Goal: Information Seeking & Learning: Learn about a topic

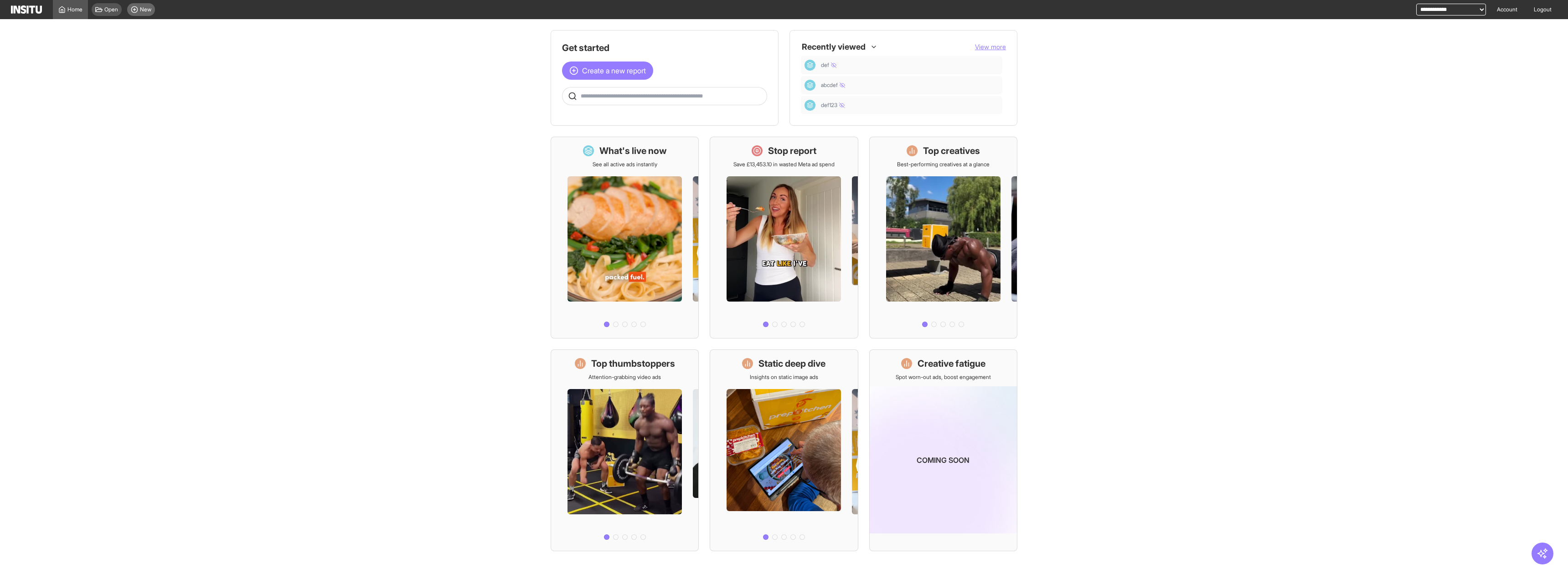
click at [141, 3] on div "New" at bounding box center [141, 9] width 27 height 12
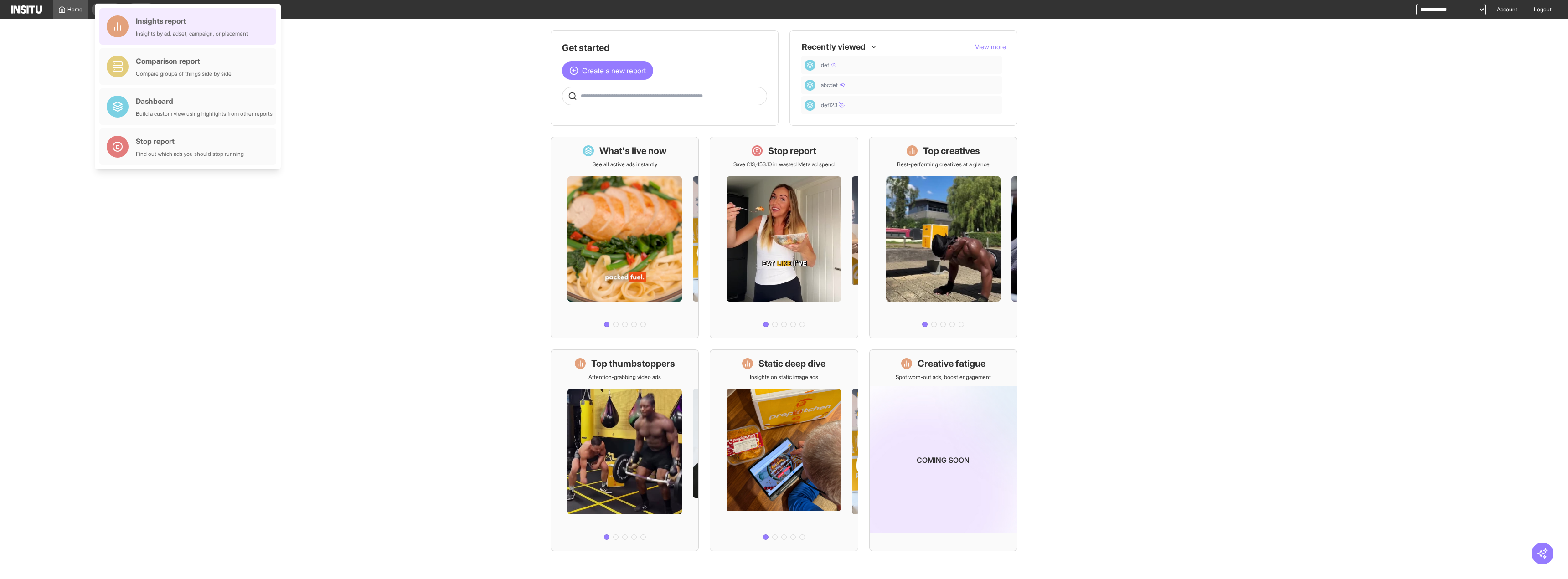
click at [162, 21] on div "Insights report" at bounding box center [191, 21] width 112 height 11
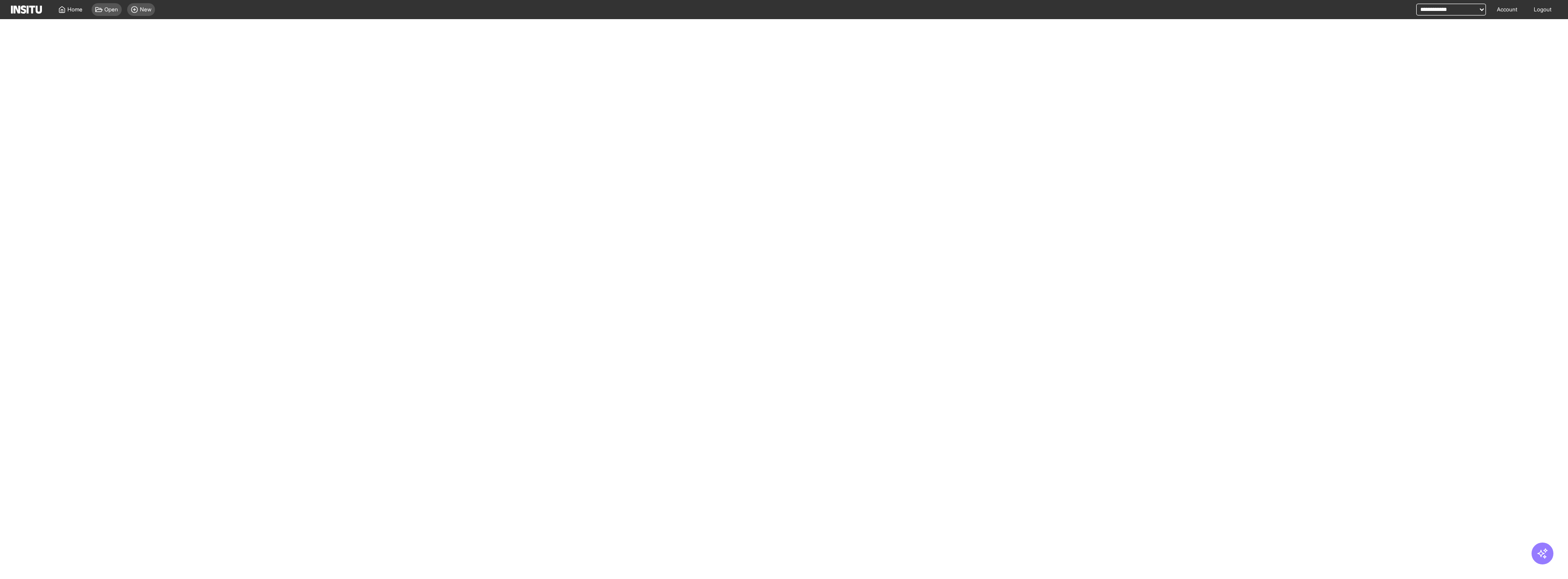
select select "**"
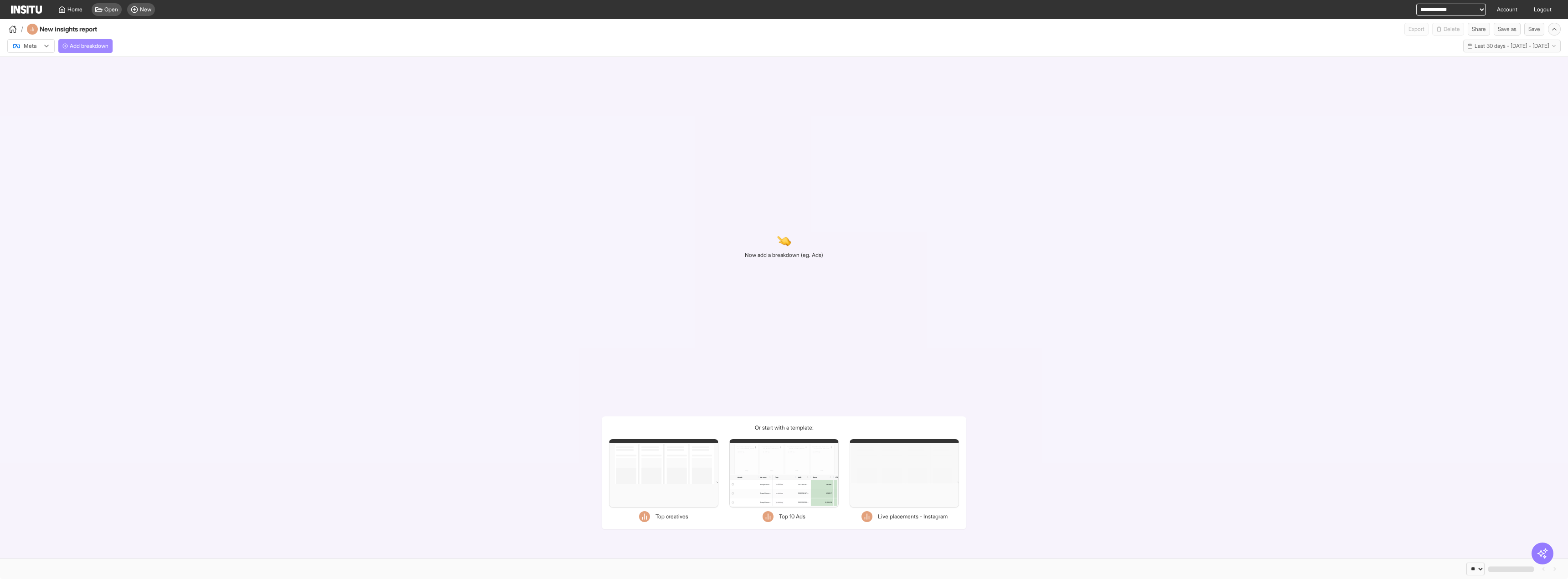
click at [97, 42] on button "Add breakdown" at bounding box center [85, 46] width 54 height 13
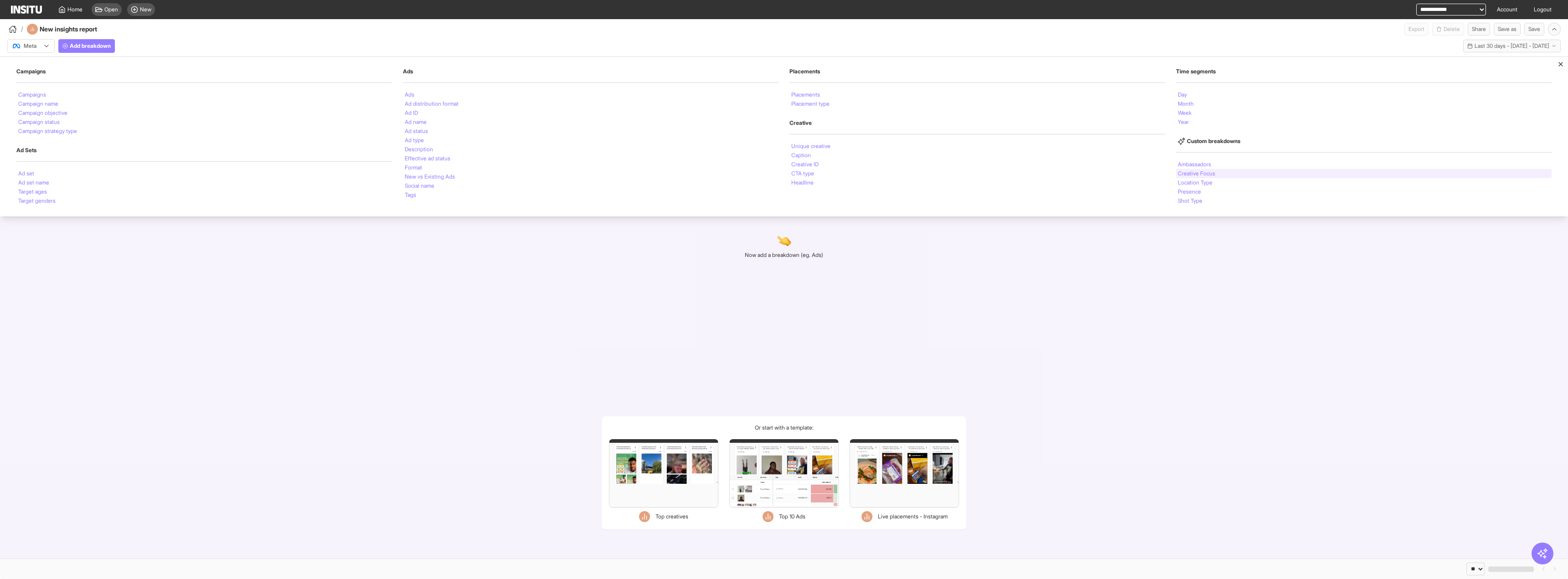
click at [1193, 172] on li "Creative Focus" at bounding box center [1196, 174] width 37 height 6
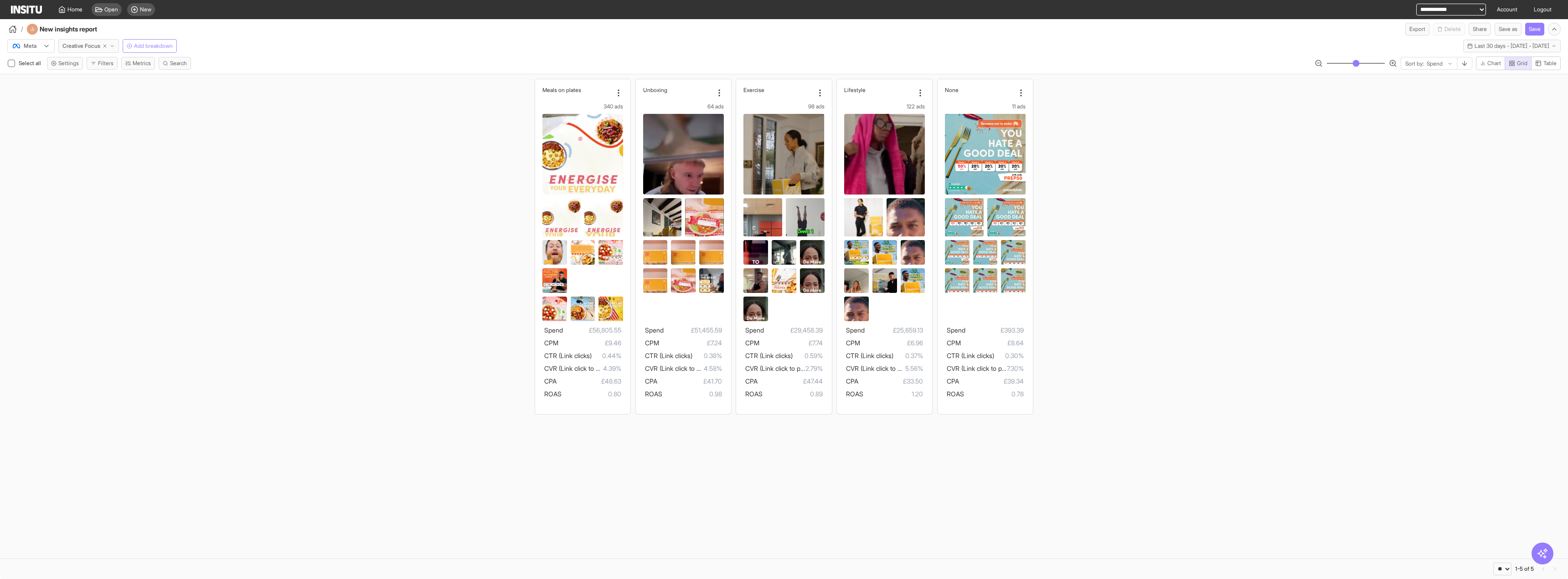
click at [148, 43] on span "Add breakdown" at bounding box center [153, 46] width 39 height 7
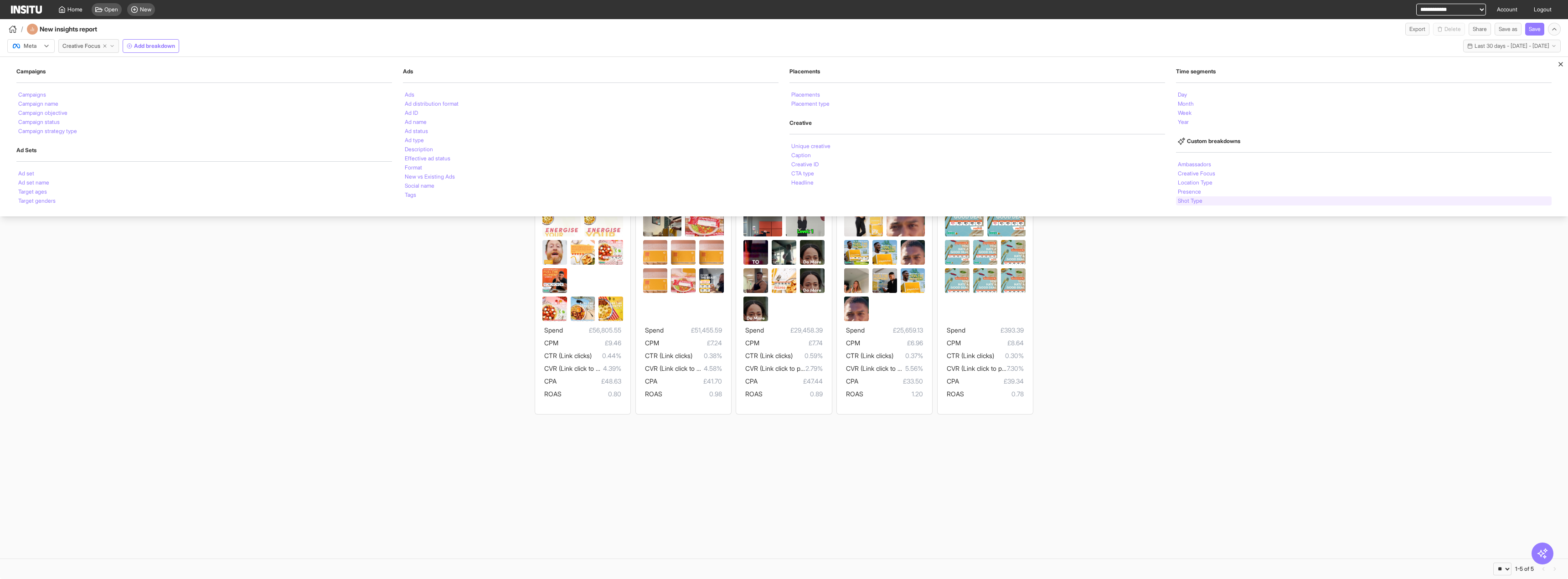
click at [1214, 198] on div "Shot Type" at bounding box center [1364, 200] width 376 height 9
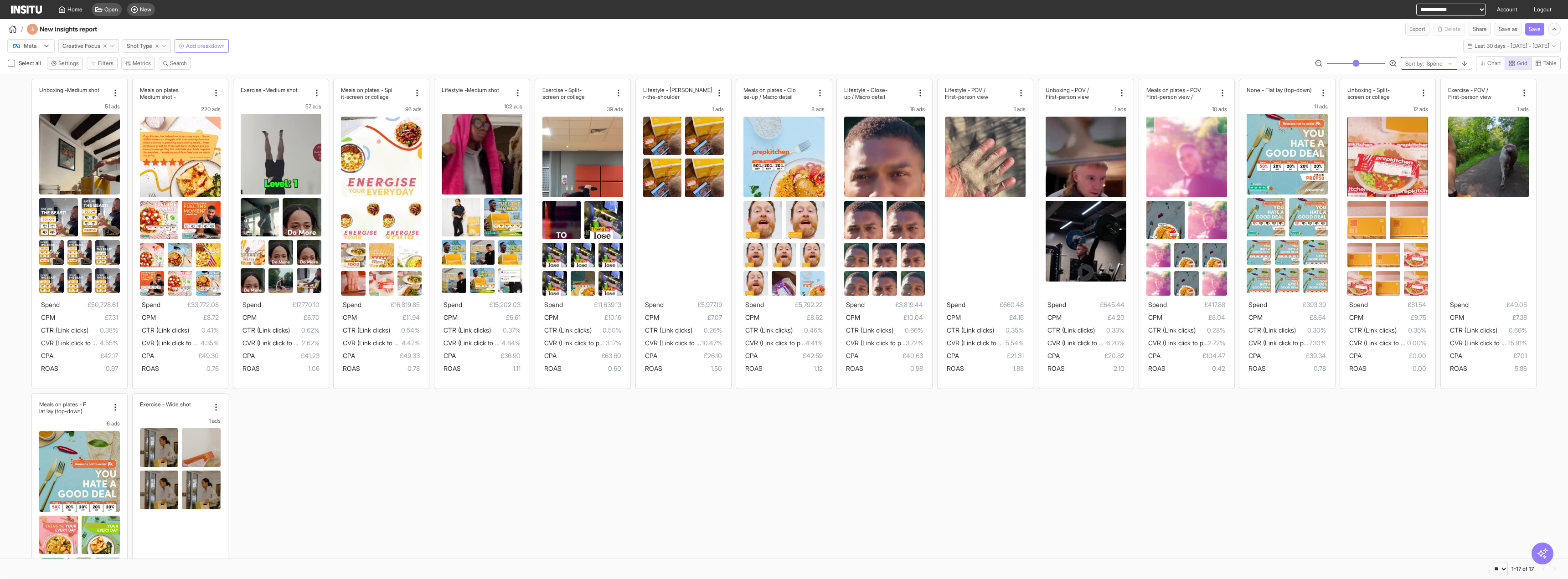
click at [1451, 65] on icon at bounding box center [1450, 63] width 6 height 6
click at [1408, 85] on span "CTR (Link clicks)" at bounding box center [1423, 81] width 42 height 8
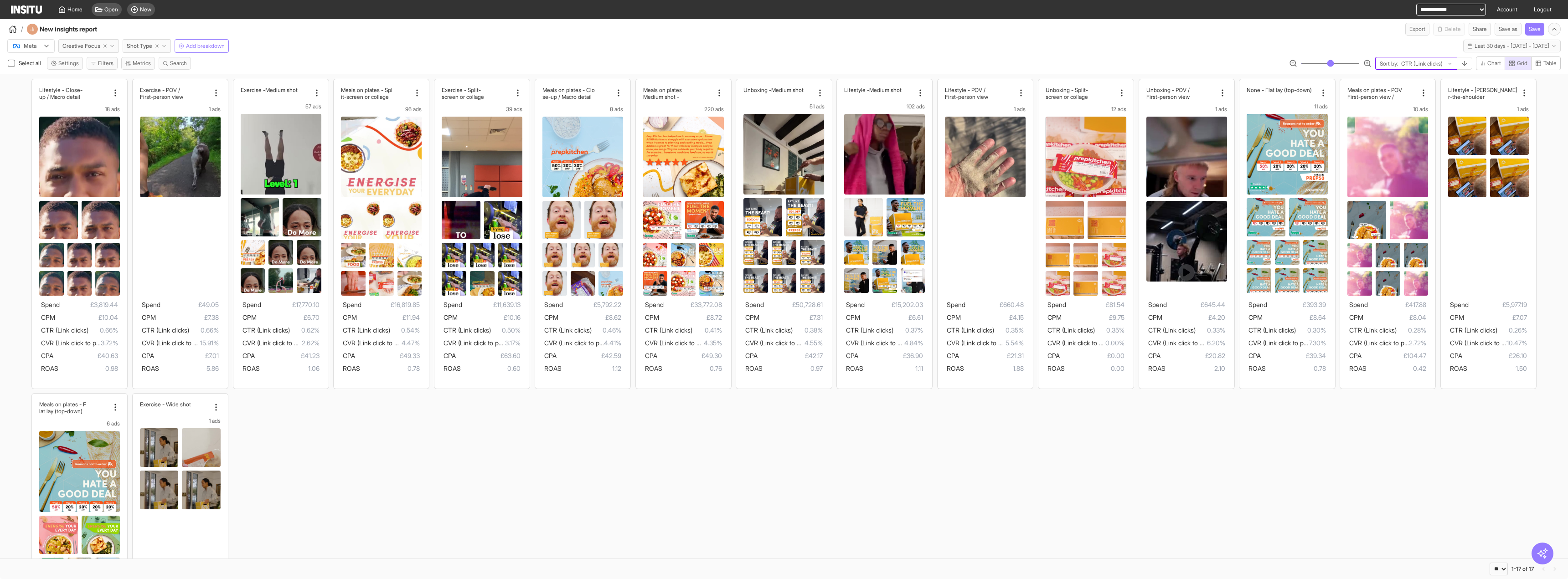
click at [1452, 63] on div "Sort by: CTR (Link clicks)" at bounding box center [1417, 63] width 81 height 12
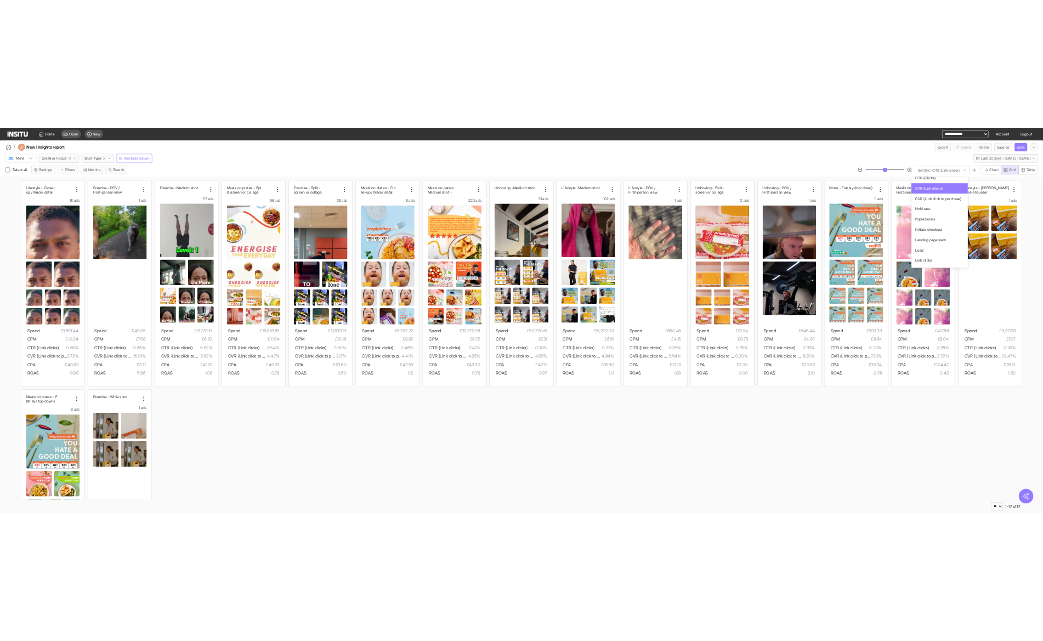
scroll to position [413, 0]
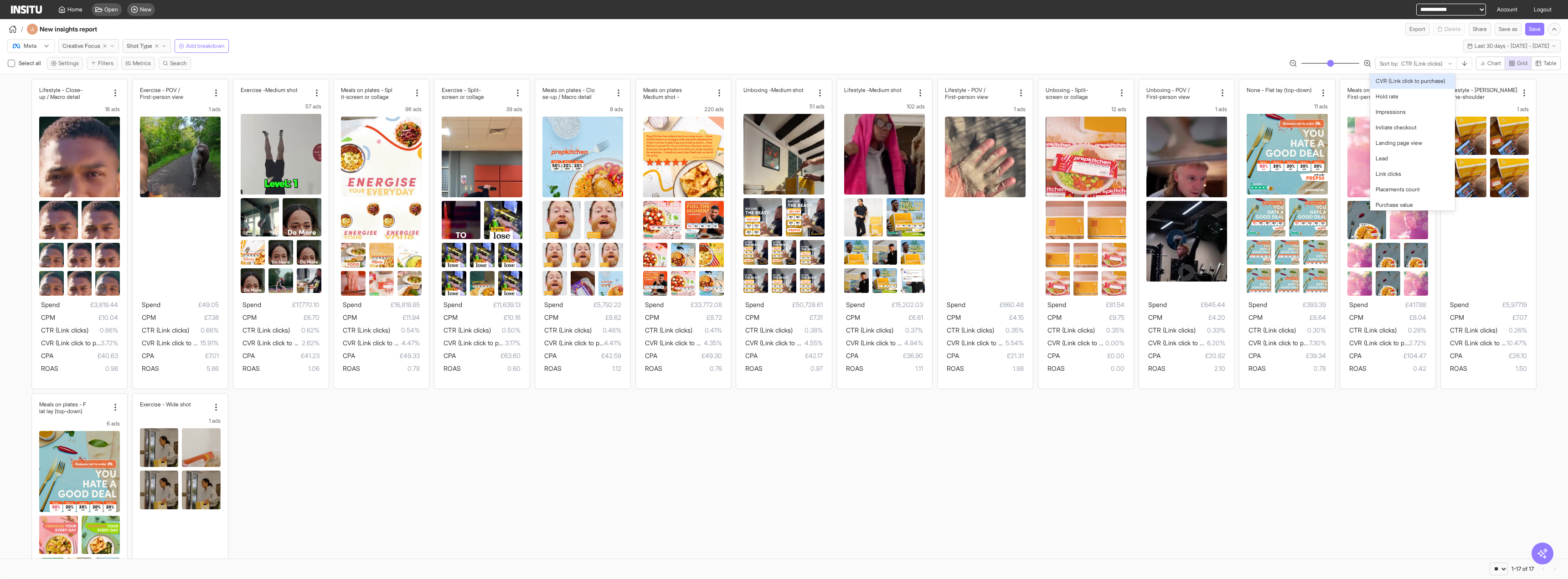
click at [1420, 86] on span "CVR (Link click to purchase)" at bounding box center [1411, 81] width 70 height 8
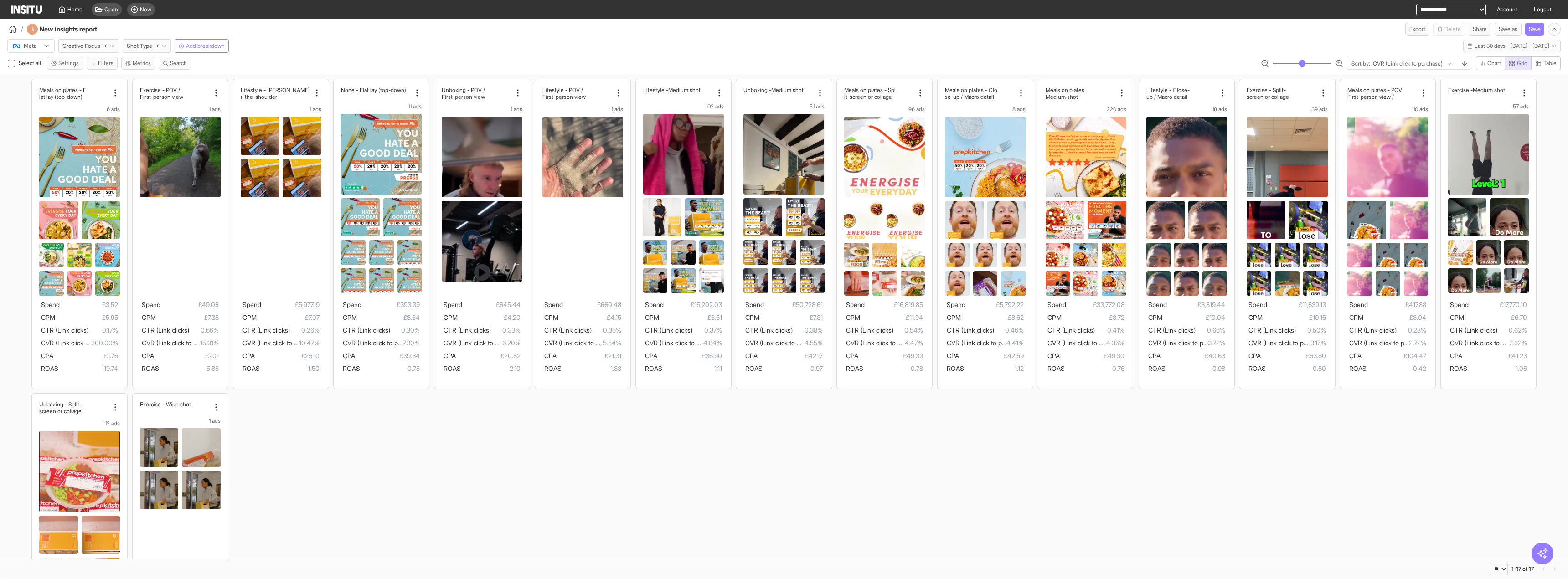
click at [831, 462] on div "Meals on plates - F lat lay (top-down) 6 ads Spend £3.52 CPM £5.95 CTR (Link cl…" at bounding box center [784, 390] width 1568 height 634
click at [182, 46] on line "button" at bounding box center [181, 46] width 2 height 0
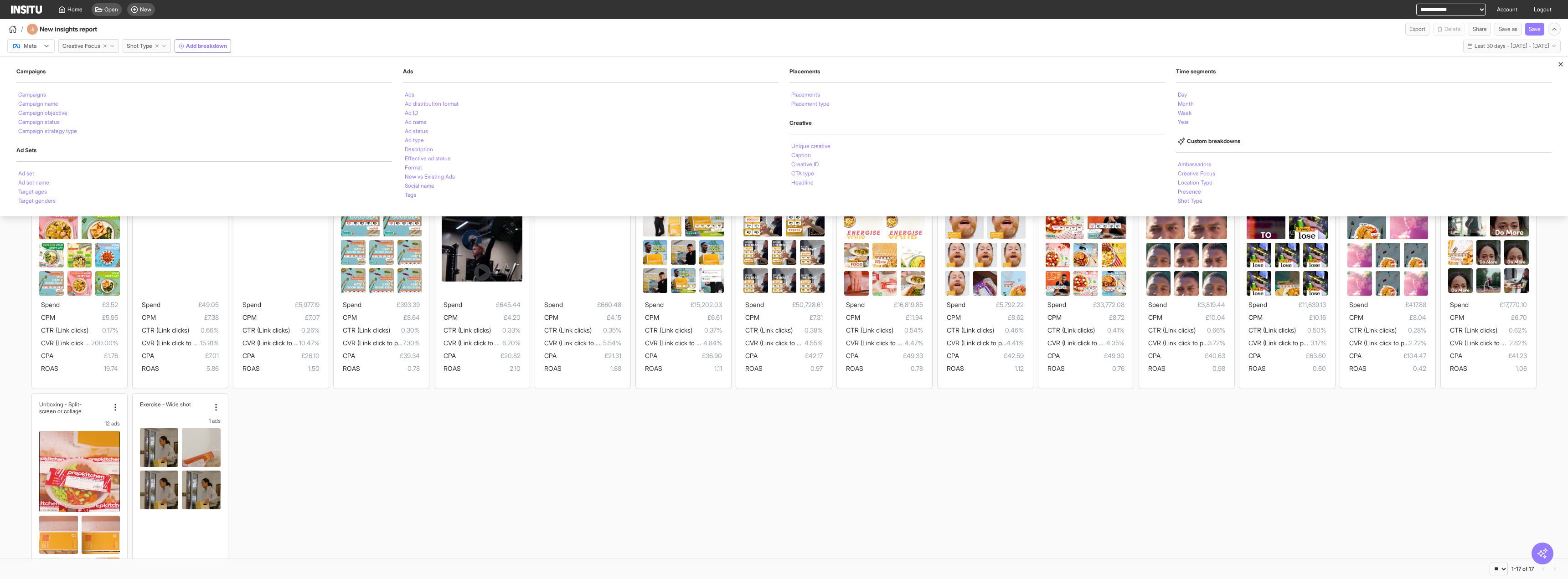
click at [1046, 429] on div "Meals on plates - F lat lay (top-down) 6 ads Spend £3.52 CPM £5.95 CTR (Link cl…" at bounding box center [784, 390] width 1568 height 634
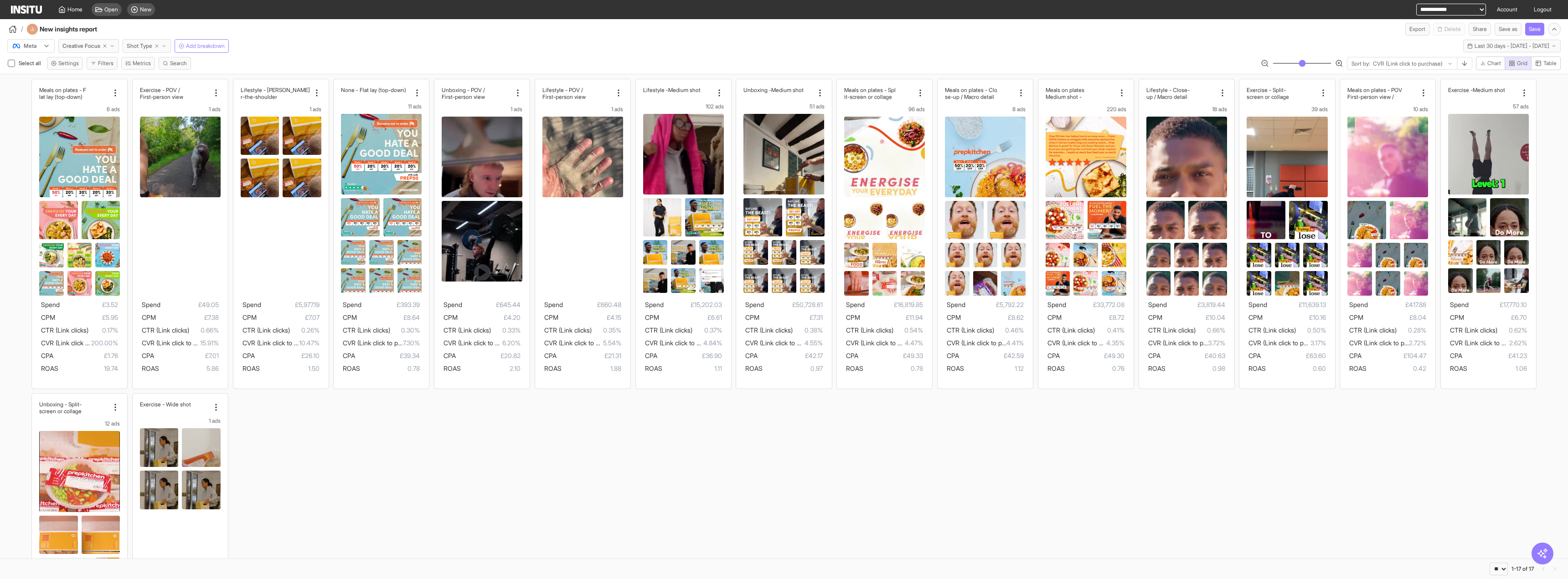
click at [166, 47] on icon "button" at bounding box center [164, 46] width 6 height 6
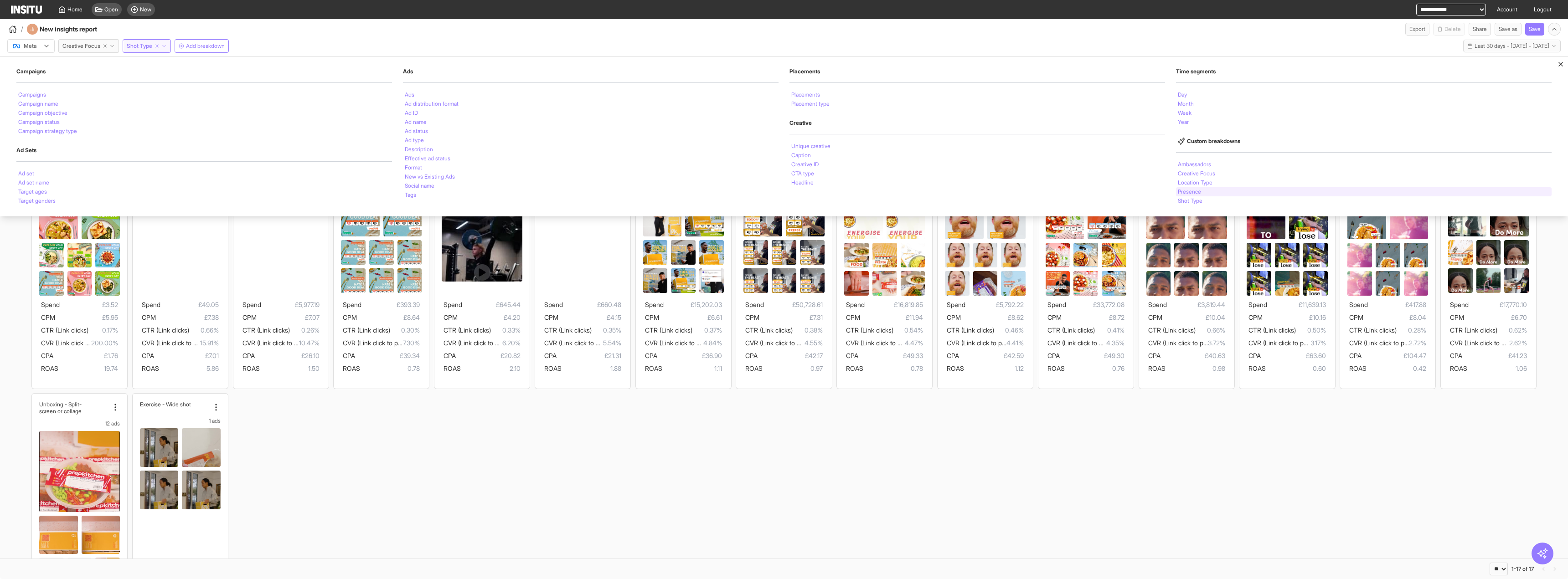
click at [1223, 188] on div "Presence" at bounding box center [1364, 191] width 376 height 9
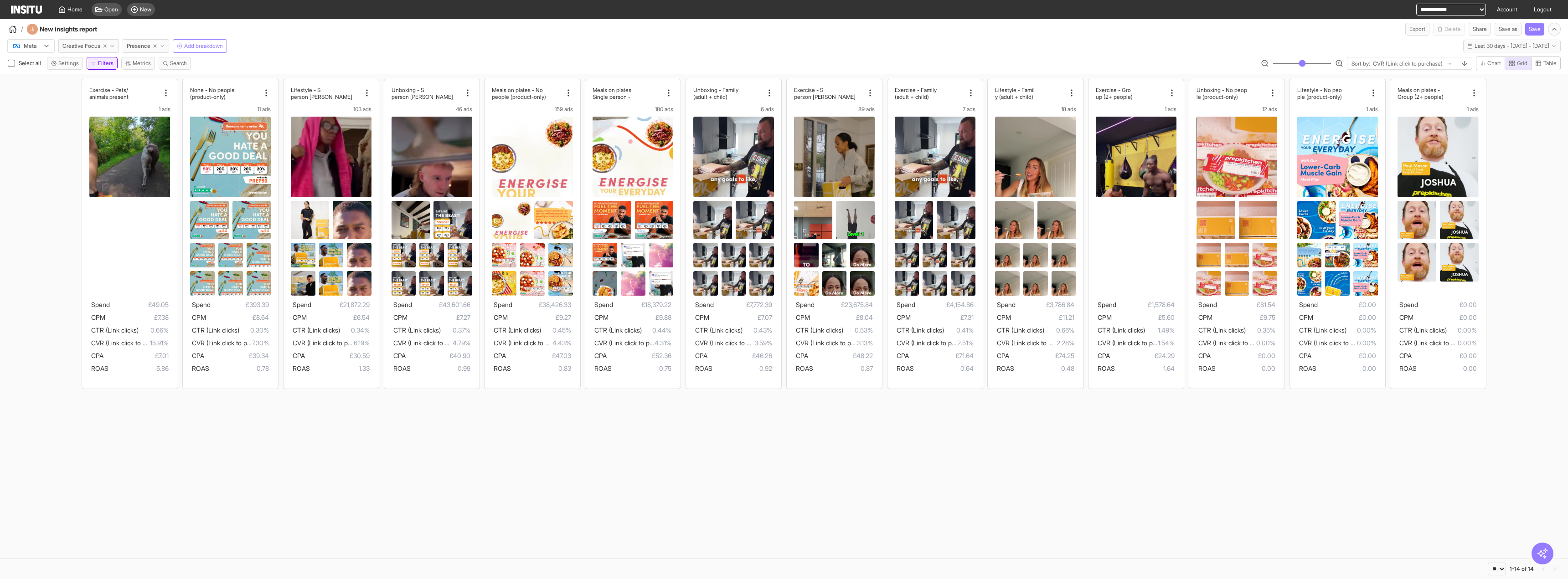
click at [111, 64] on button "Filters" at bounding box center [101, 63] width 31 height 12
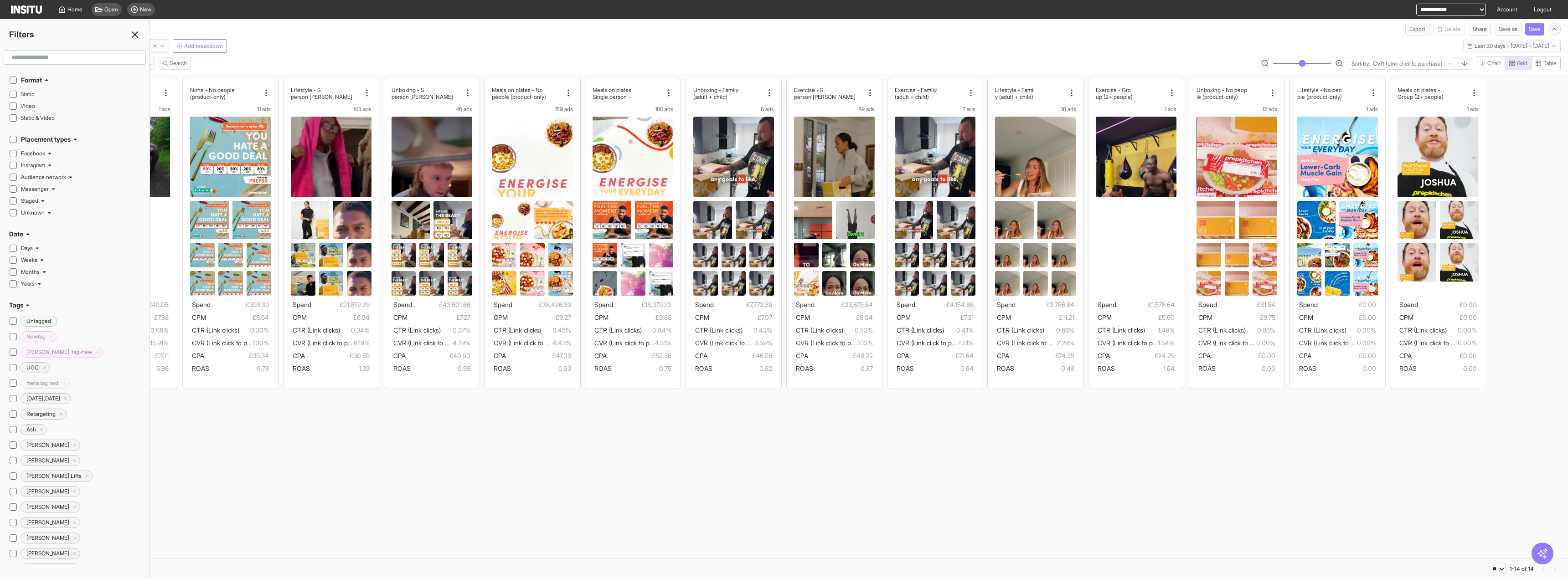
click at [71, 56] on input "text" at bounding box center [74, 57] width 134 height 17
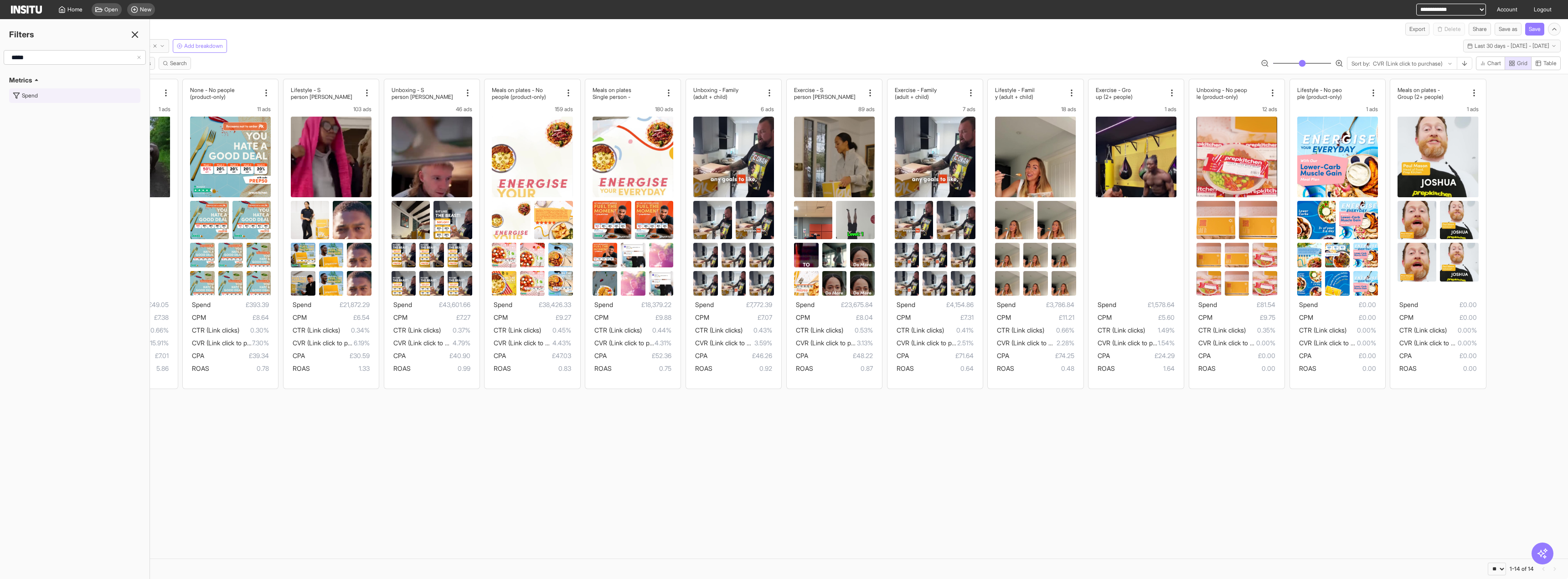
type input "*****"
click at [50, 99] on button "Spend" at bounding box center [75, 96] width 131 height 15
click at [57, 86] on div "Filter ad-level only Greater than or equal to" at bounding box center [75, 74] width 131 height 49
click at [57, 88] on div at bounding box center [48, 92] width 78 height 12
click at [56, 93] on input "number" at bounding box center [43, 92] width 67 height 9
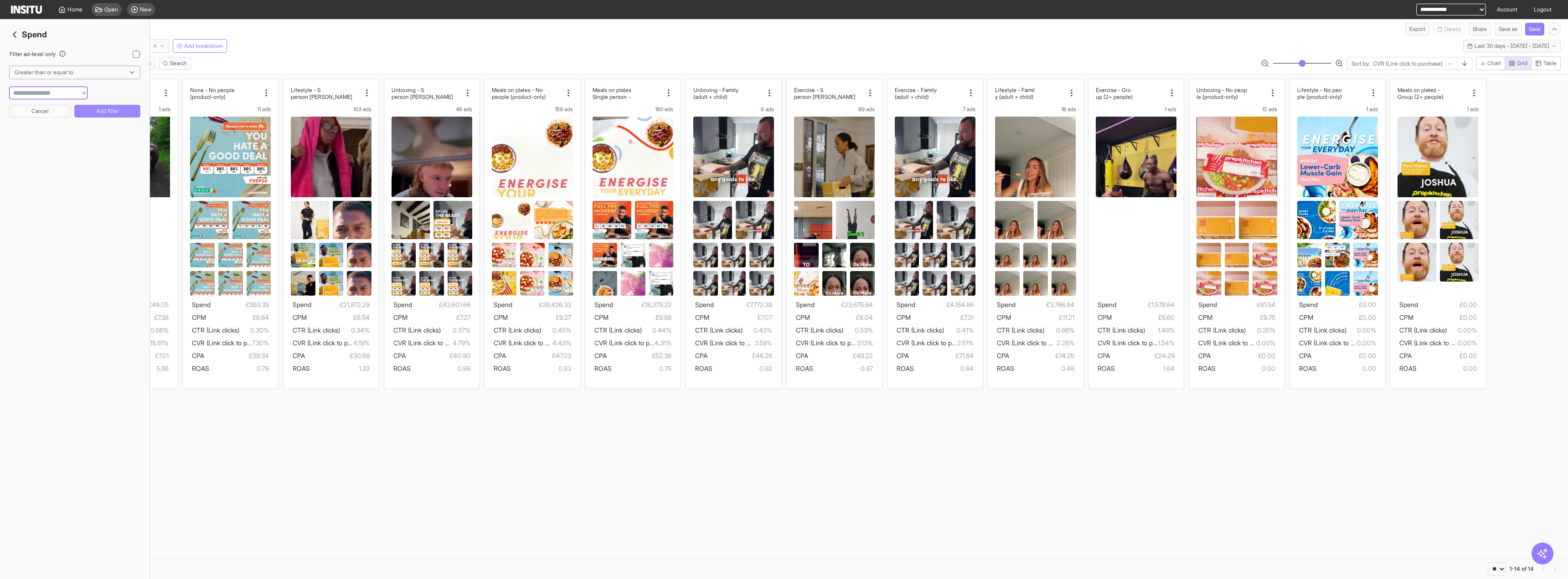
type input "***"
click at [89, 111] on button "Add filter" at bounding box center [107, 110] width 67 height 12
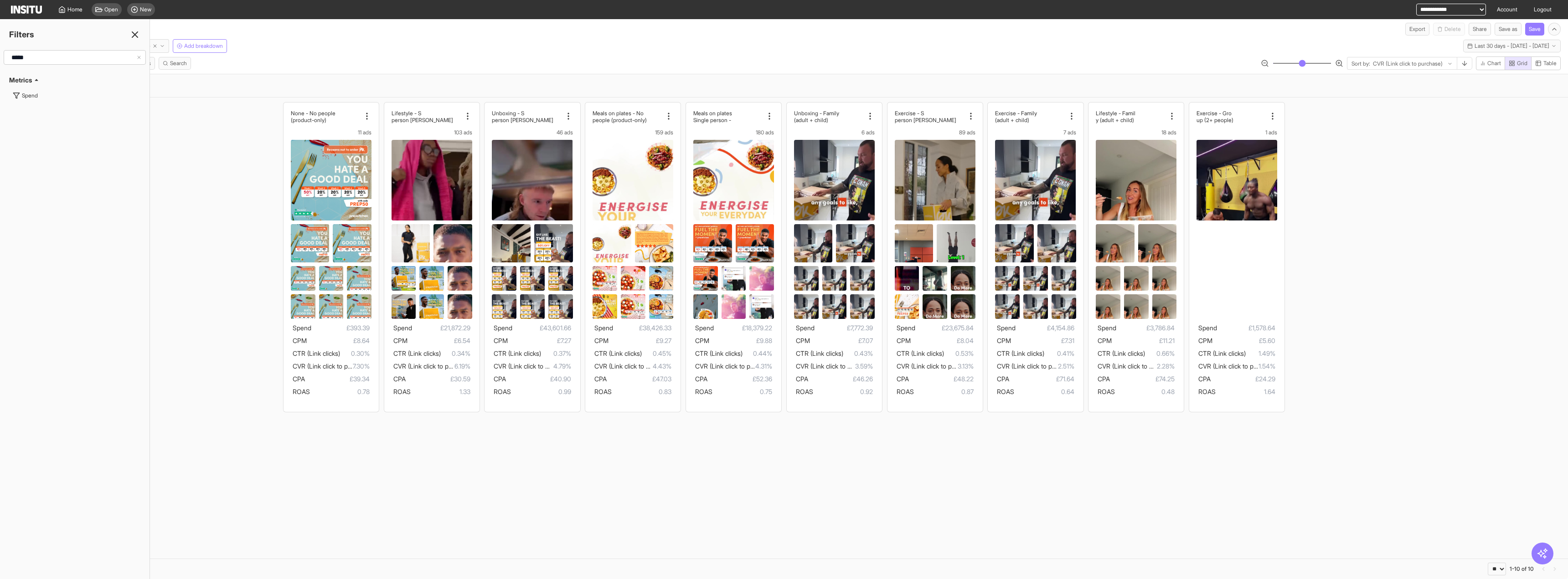
click at [132, 35] on icon at bounding box center [135, 34] width 11 height 11
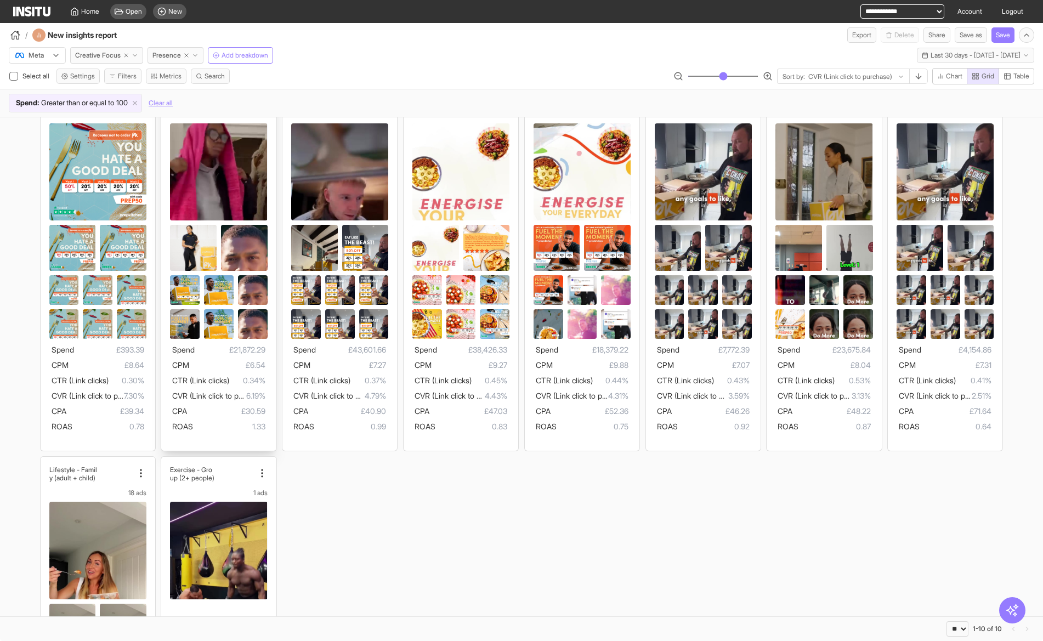
scroll to position [44, 0]
click at [105, 101] on span "Greater than or equal to" at bounding box center [77, 103] width 73 height 11
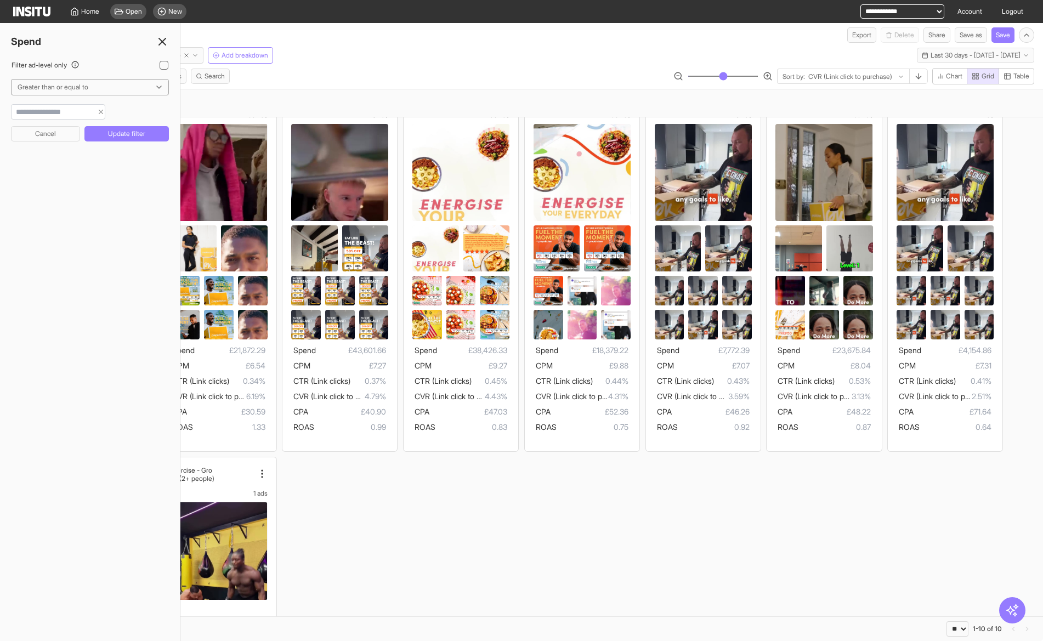
click at [89, 114] on input "***" at bounding box center [52, 111] width 81 height 11
type input "****"
click at [104, 132] on button "Update filter" at bounding box center [126, 133] width 84 height 15
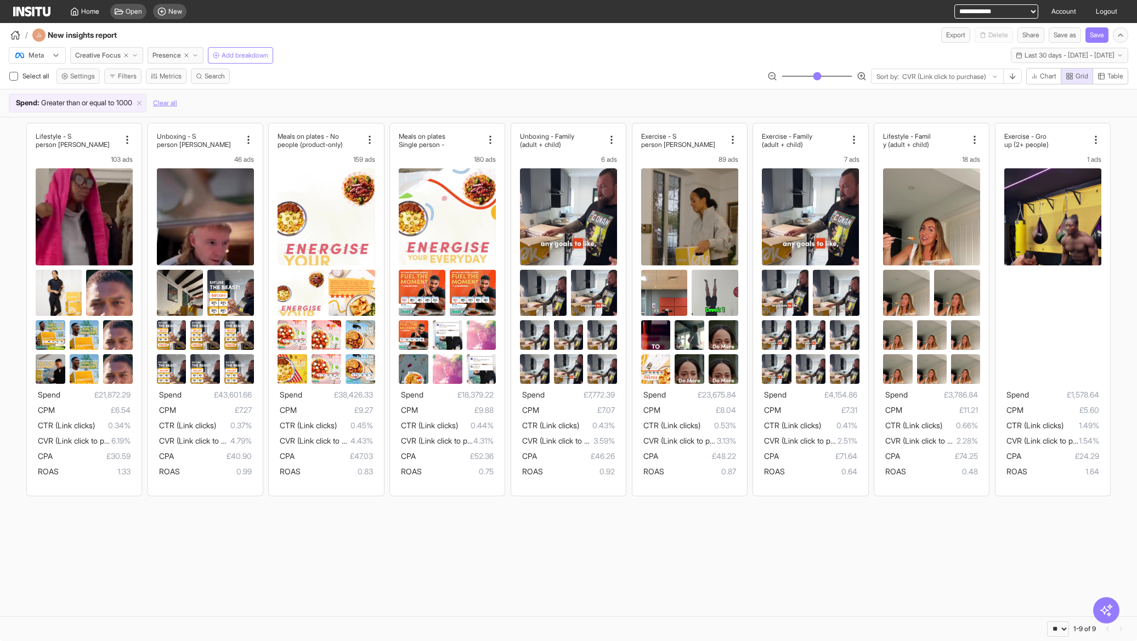
click at [82, 553] on section "Lifestyle - S [PERSON_NAME] person 103 ads Spend £21,872.29 CPM £6.54 CTR (Link…" at bounding box center [568, 366] width 1137 height 499
click at [1070, 15] on link "Account" at bounding box center [1064, 11] width 38 height 23
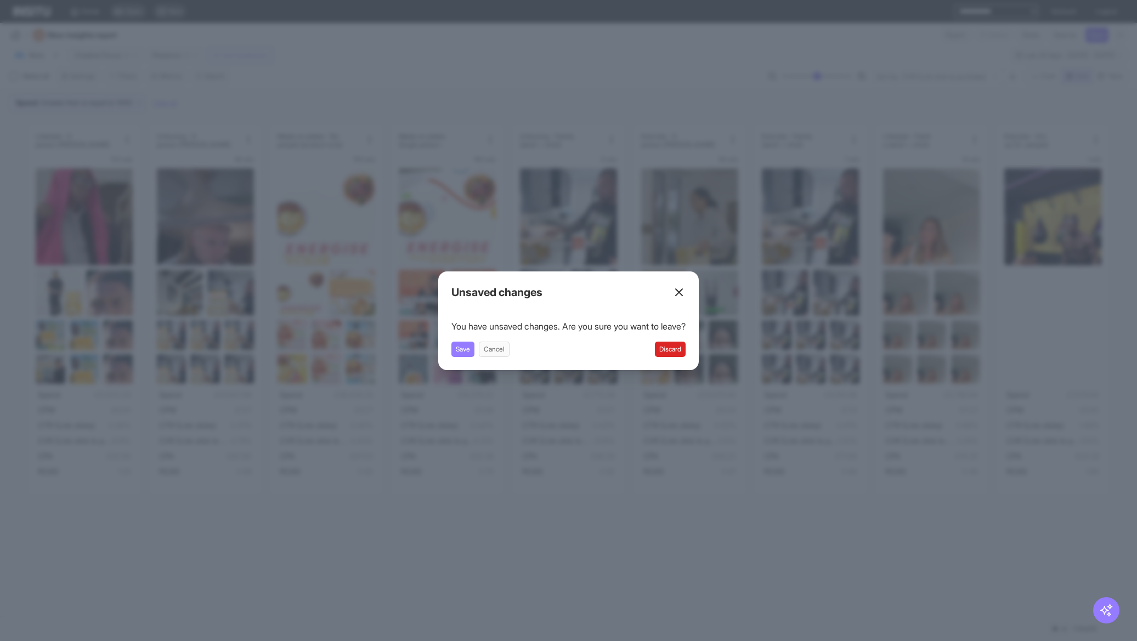
click at [669, 348] on button "Discard" at bounding box center [670, 349] width 31 height 15
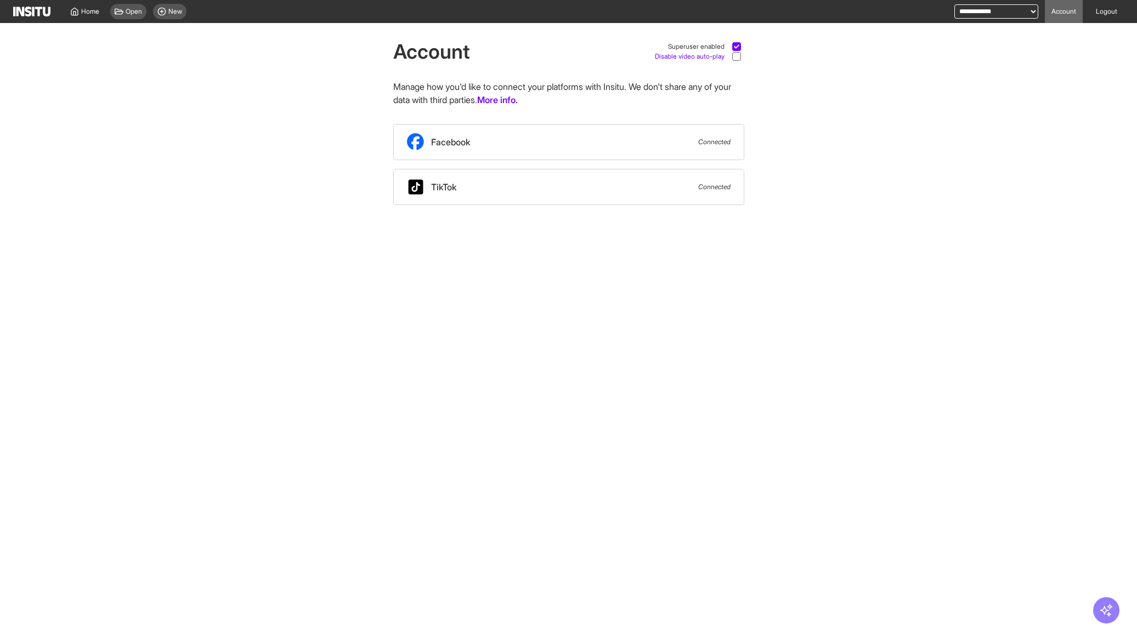
click at [711, 54] on span "Disable video auto-play" at bounding box center [690, 56] width 70 height 9
click at [182, 14] on span "New" at bounding box center [175, 11] width 14 height 9
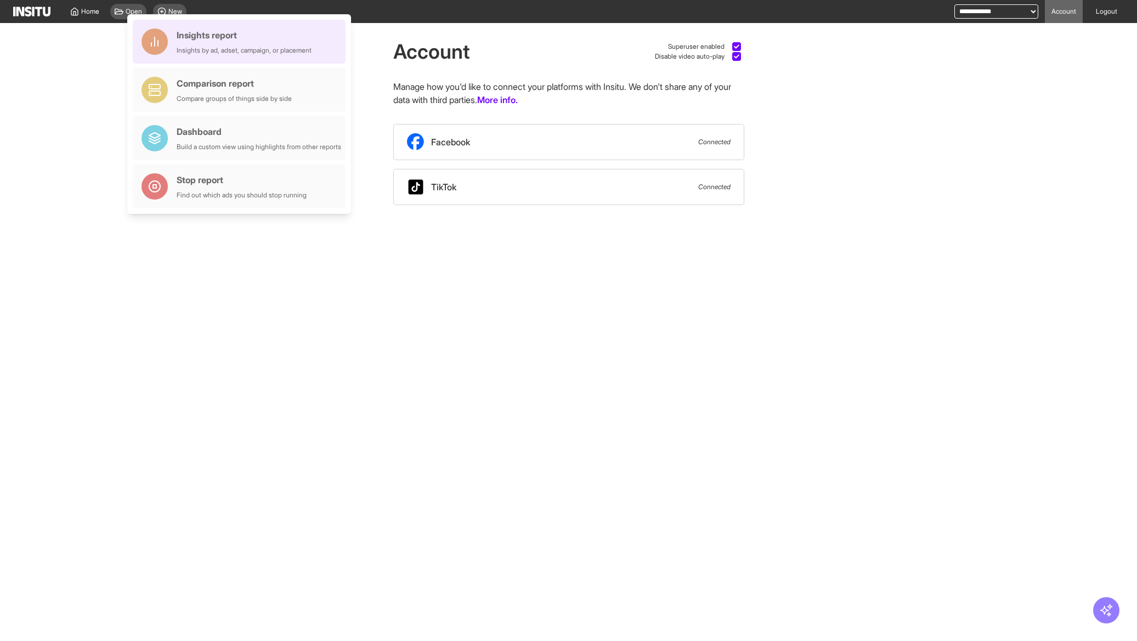
click at [232, 47] on div "Insights by ad, adset, campaign, or placement" at bounding box center [244, 50] width 135 height 9
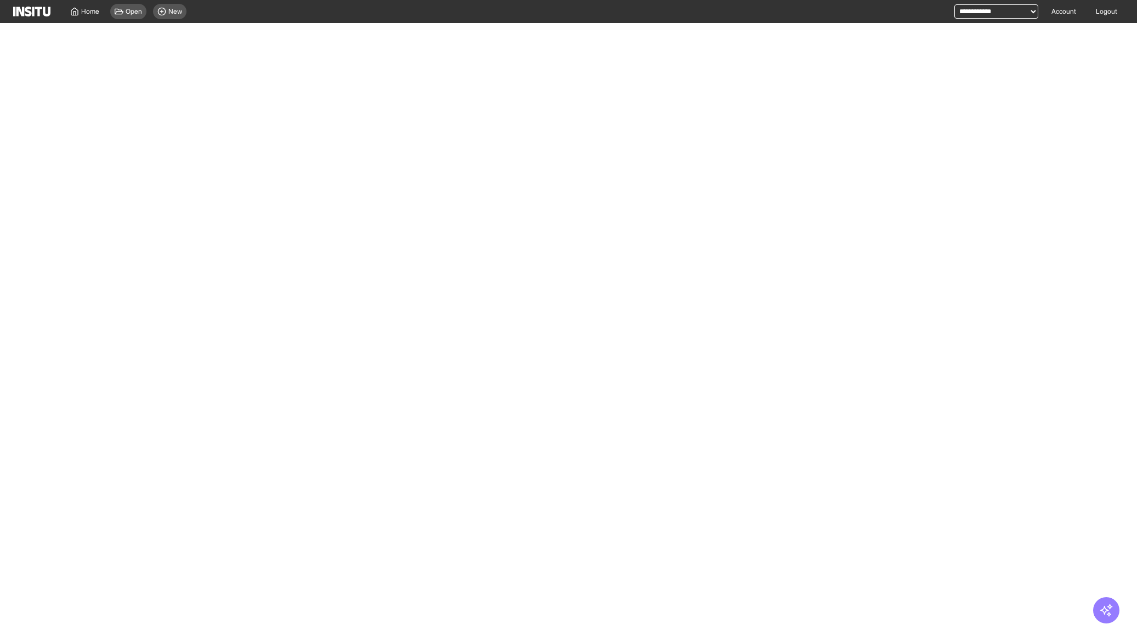
select select "**"
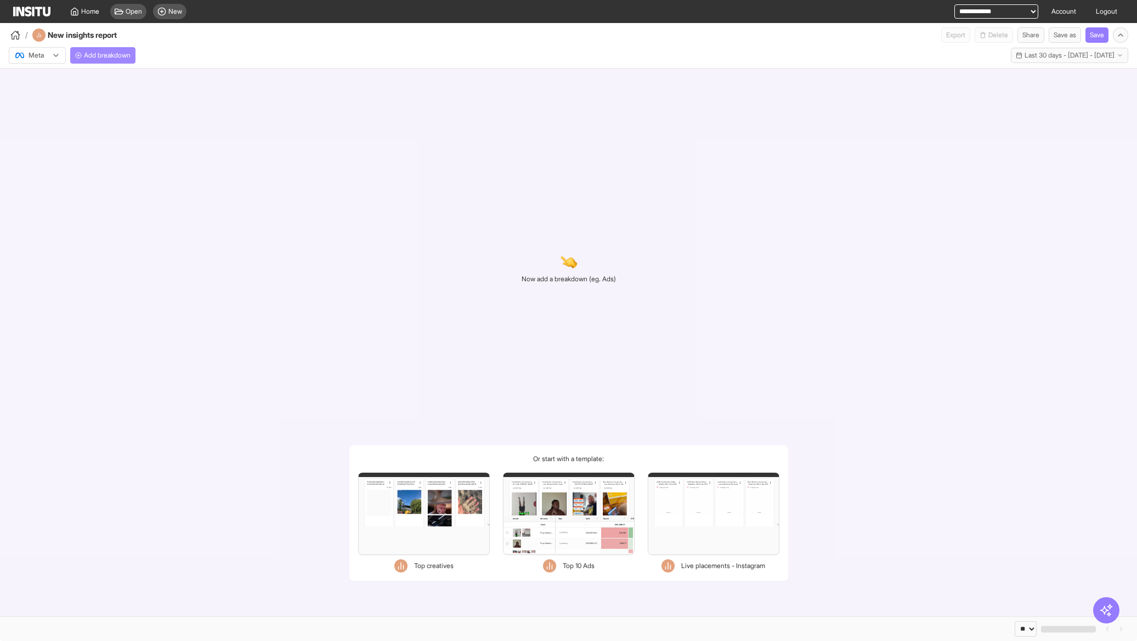
click at [131, 53] on span "Add breakdown" at bounding box center [107, 55] width 47 height 9
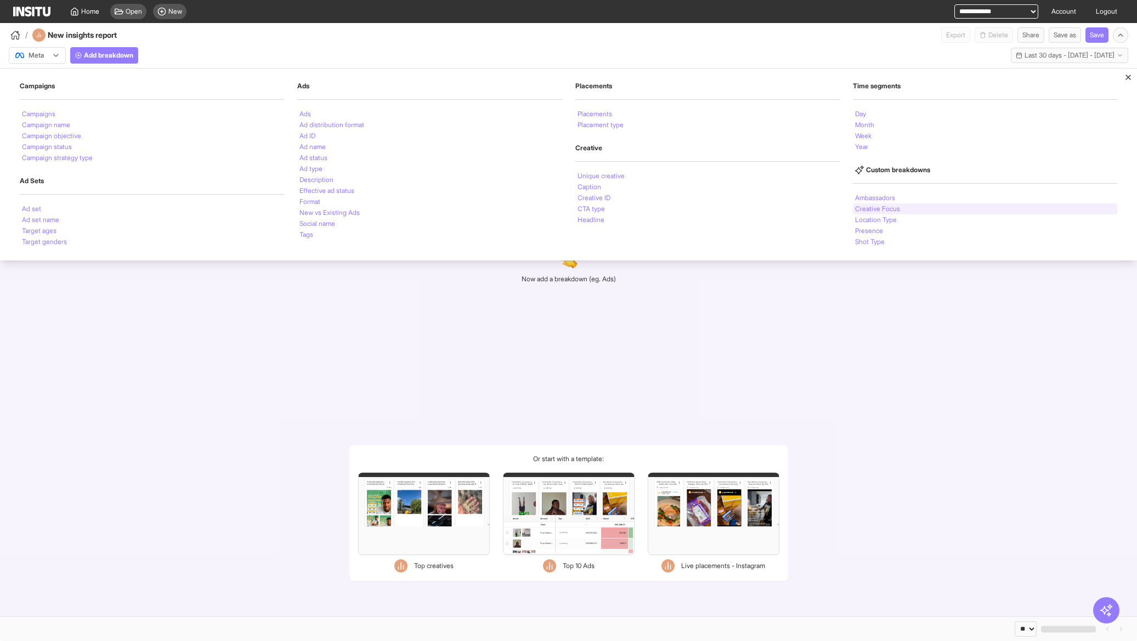
click at [853, 209] on div "Creative Focus" at bounding box center [985, 208] width 264 height 11
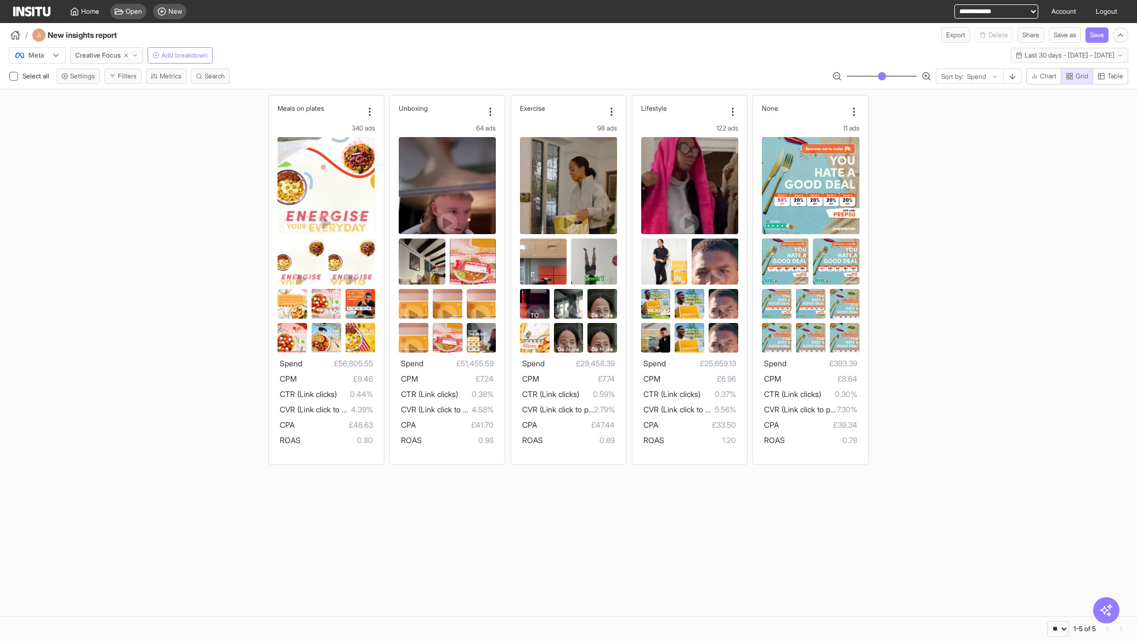
click at [208, 58] on span "Add breakdown" at bounding box center [184, 55] width 47 height 9
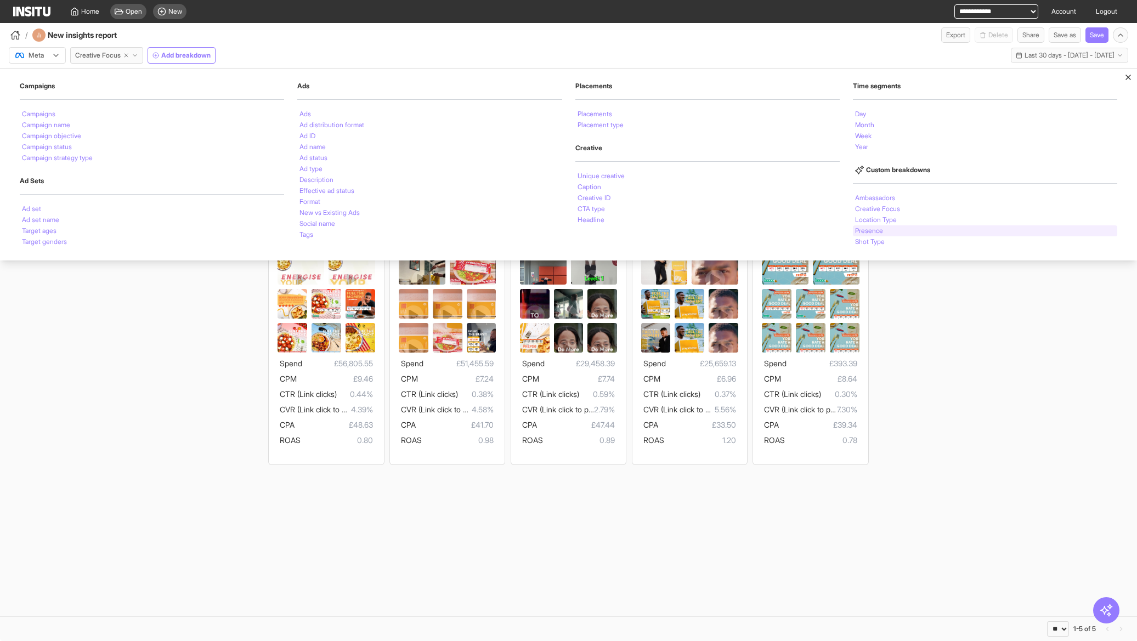
click at [874, 234] on li "Presence" at bounding box center [869, 231] width 28 height 7
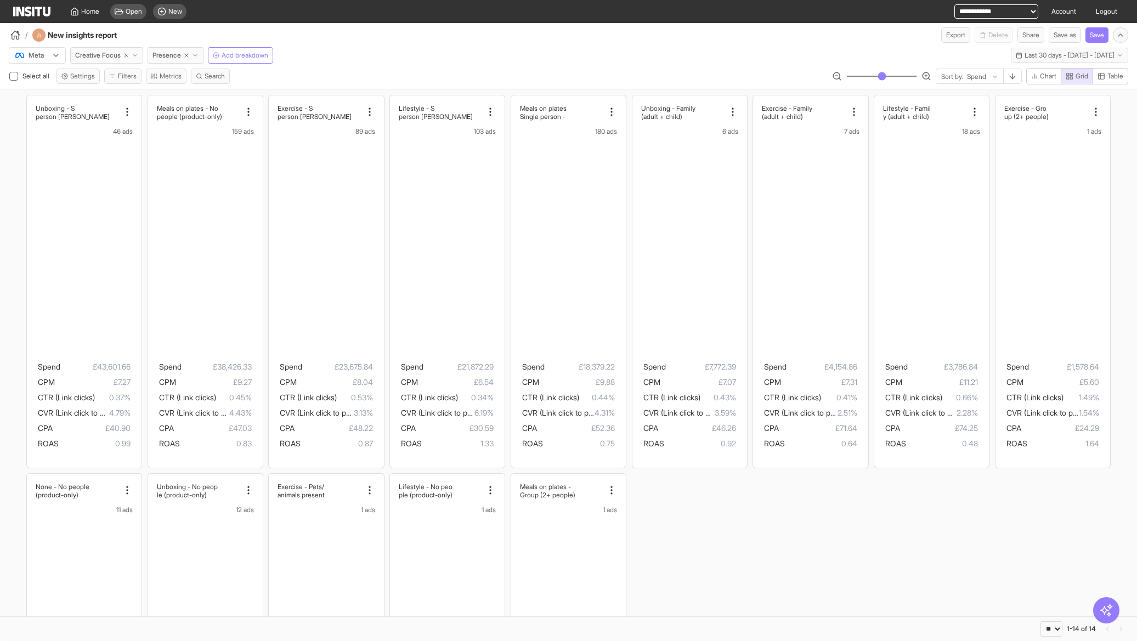
click at [596, 70] on div "Select all Settings Filters Metrics Search Sort by: Spend Chart Grid Table" at bounding box center [568, 78] width 1137 height 21
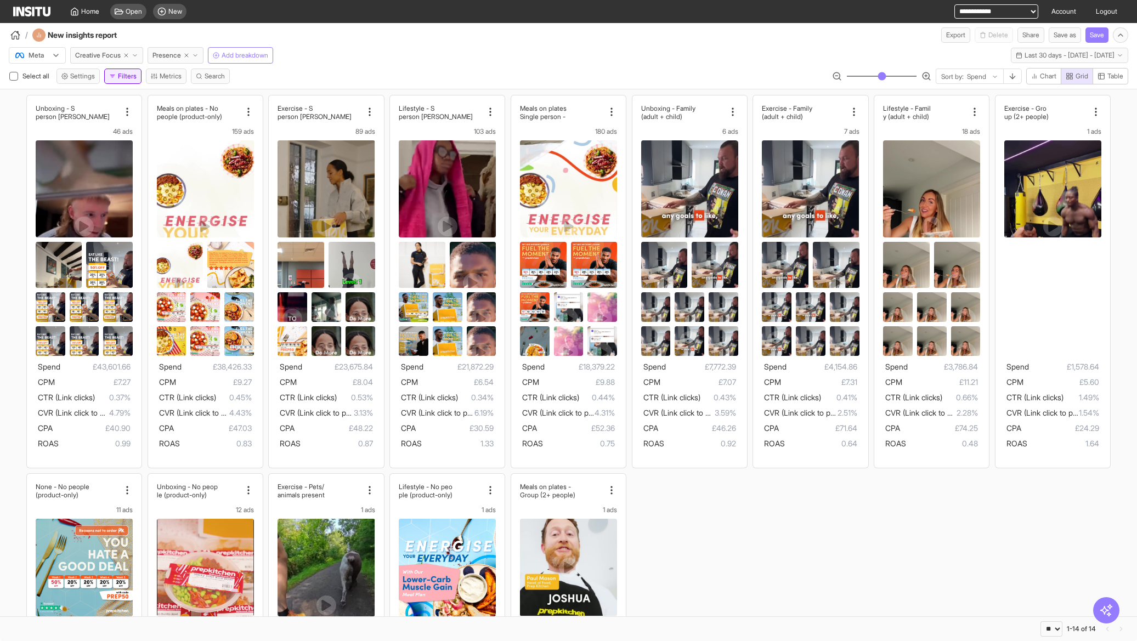
click at [123, 78] on button "Filters" at bounding box center [122, 76] width 37 height 15
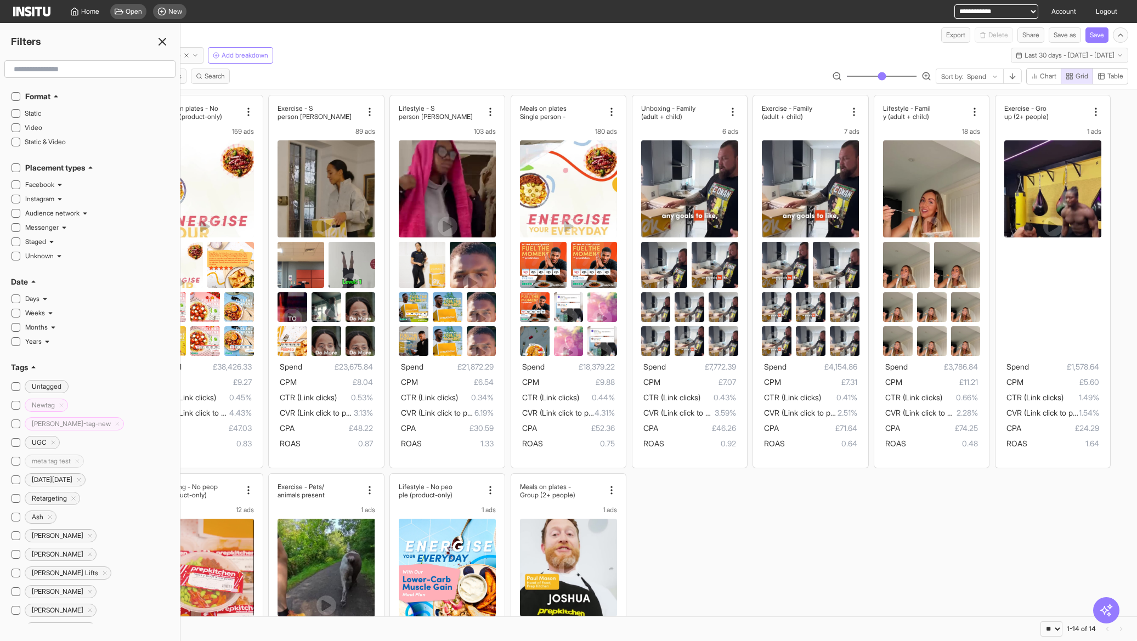
click at [61, 75] on input "text" at bounding box center [89, 69] width 161 height 20
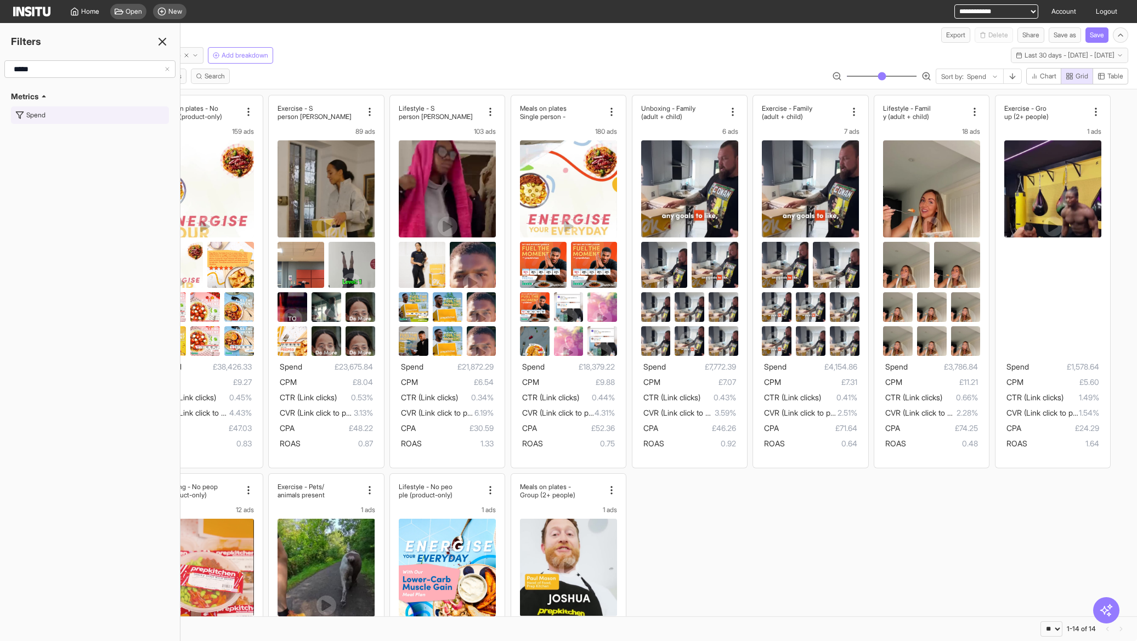
type input "*****"
click at [58, 117] on button "Spend" at bounding box center [90, 115] width 158 height 18
type input "****"
click at [95, 142] on div "Filter ad-level only Greater than or equal to **** Cancel Add filter" at bounding box center [90, 109] width 158 height 99
click at [98, 135] on button "Add filter" at bounding box center [129, 133] width 80 height 15
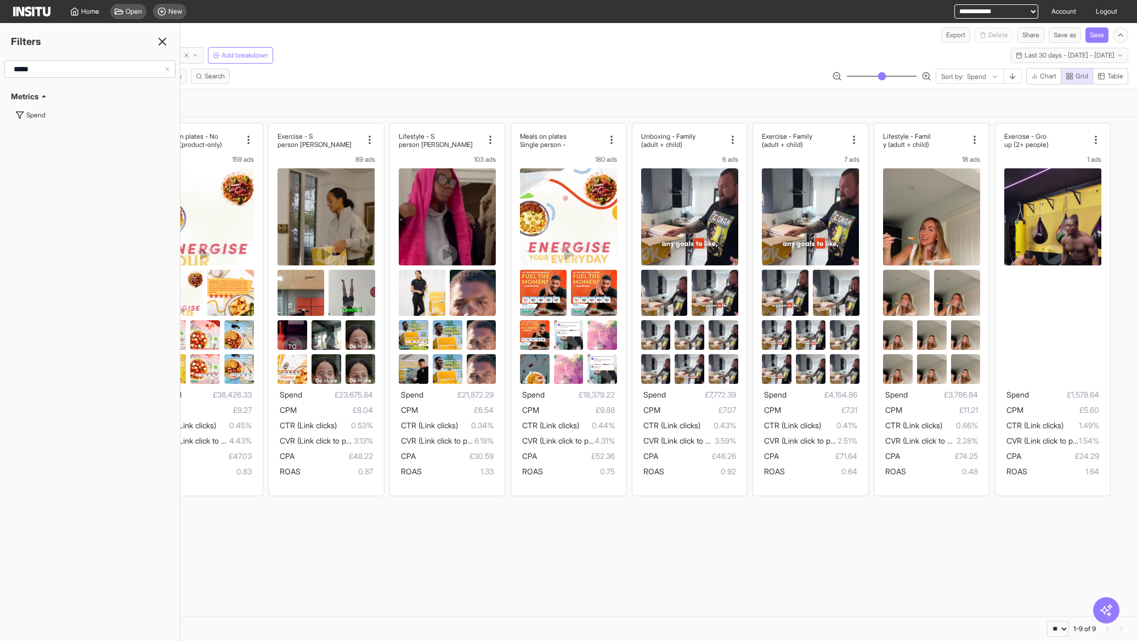
click at [158, 42] on icon at bounding box center [162, 41] width 13 height 13
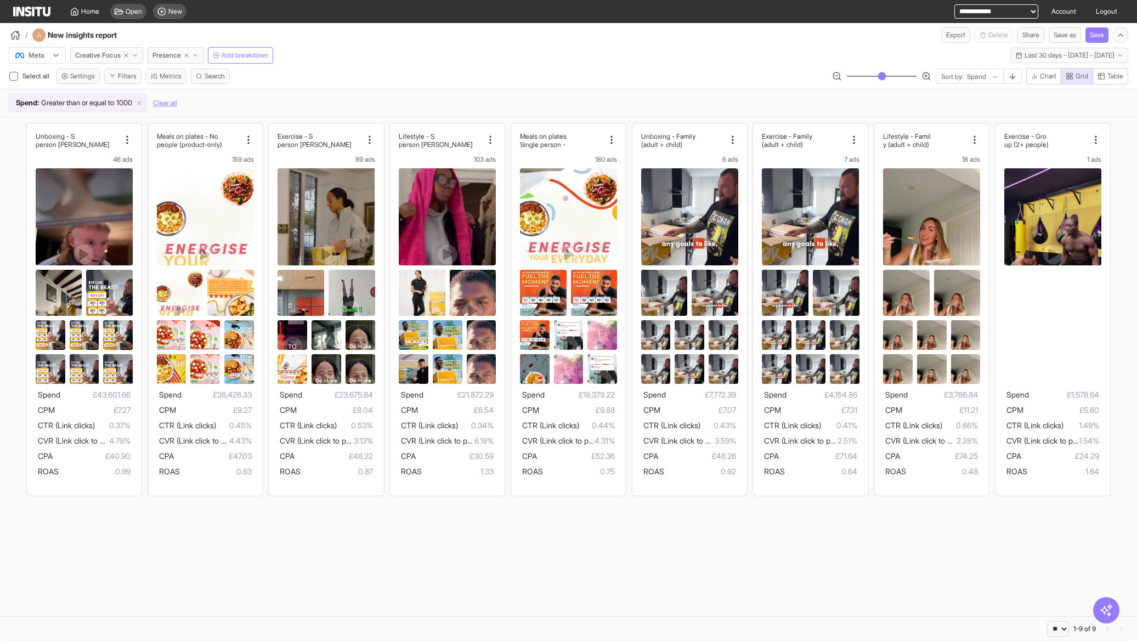
click at [434, 605] on section "Unboxing - S [PERSON_NAME] person 46 ads Spend £43,601.66 CPM £7.27 CTR (Link c…" at bounding box center [568, 366] width 1137 height 499
click at [519, 29] on div "/ New insights report Export Delete Share Save as Save" at bounding box center [568, 33] width 1137 height 20
click at [99, 55] on span "Creative Focus" at bounding box center [98, 55] width 46 height 9
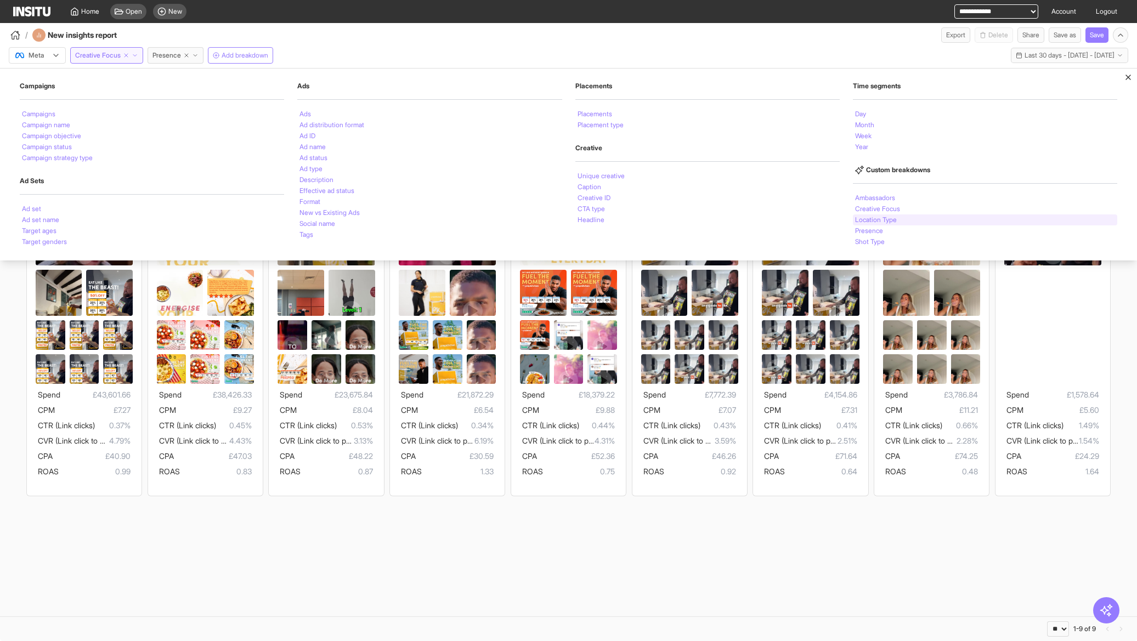
click at [875, 218] on li "Location Type" at bounding box center [876, 220] width 42 height 7
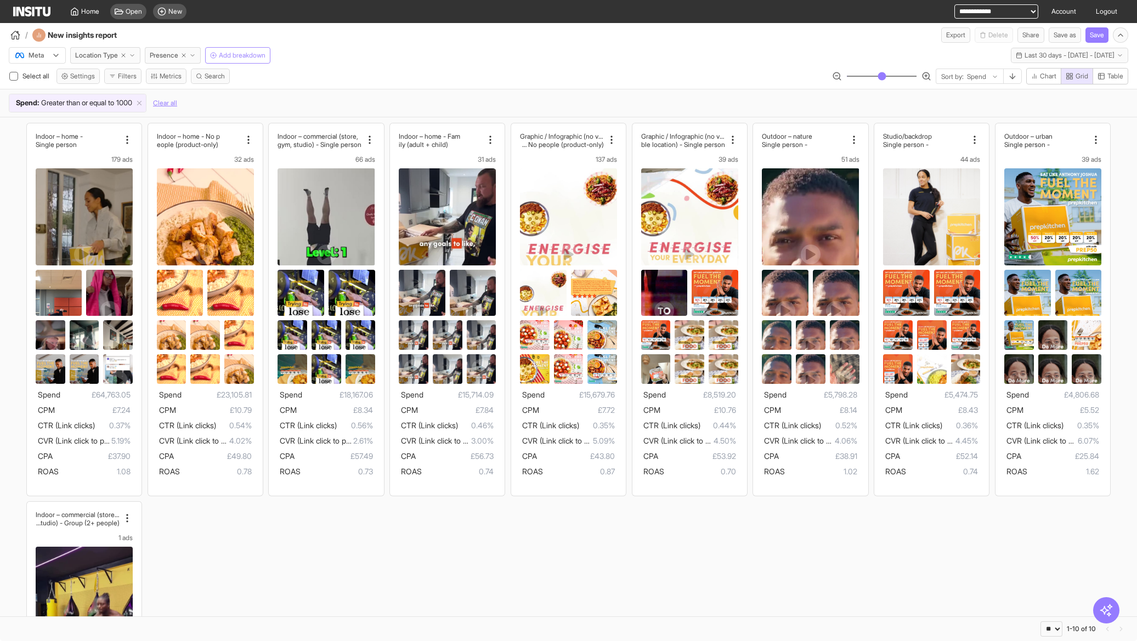
click at [223, 52] on span "Add breakdown" at bounding box center [242, 55] width 47 height 9
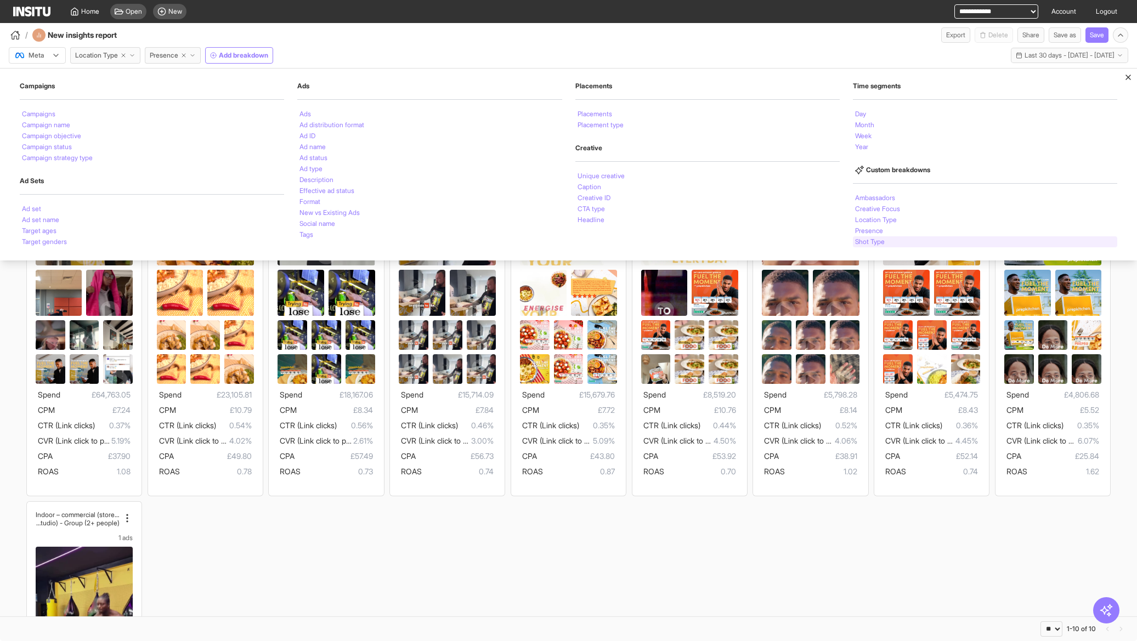
click at [885, 240] on li "Shot Type" at bounding box center [870, 242] width 30 height 7
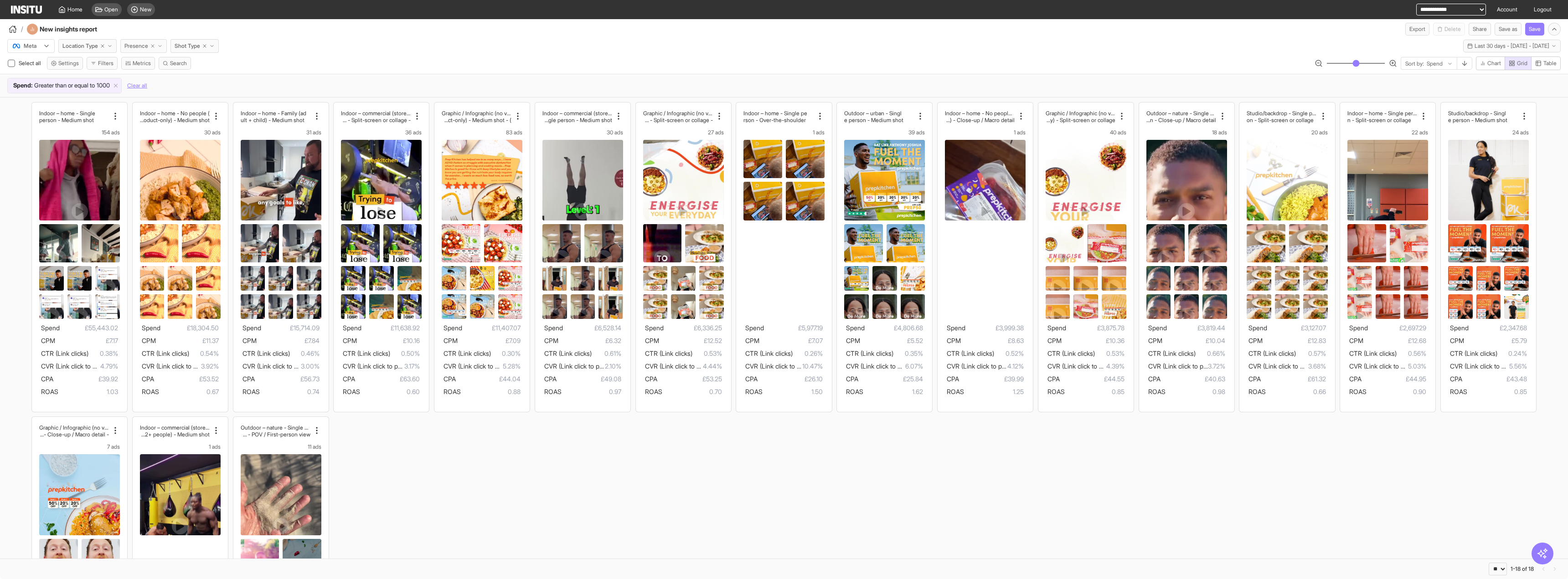
click at [154, 46] on line "button" at bounding box center [152, 46] width 2 height 2
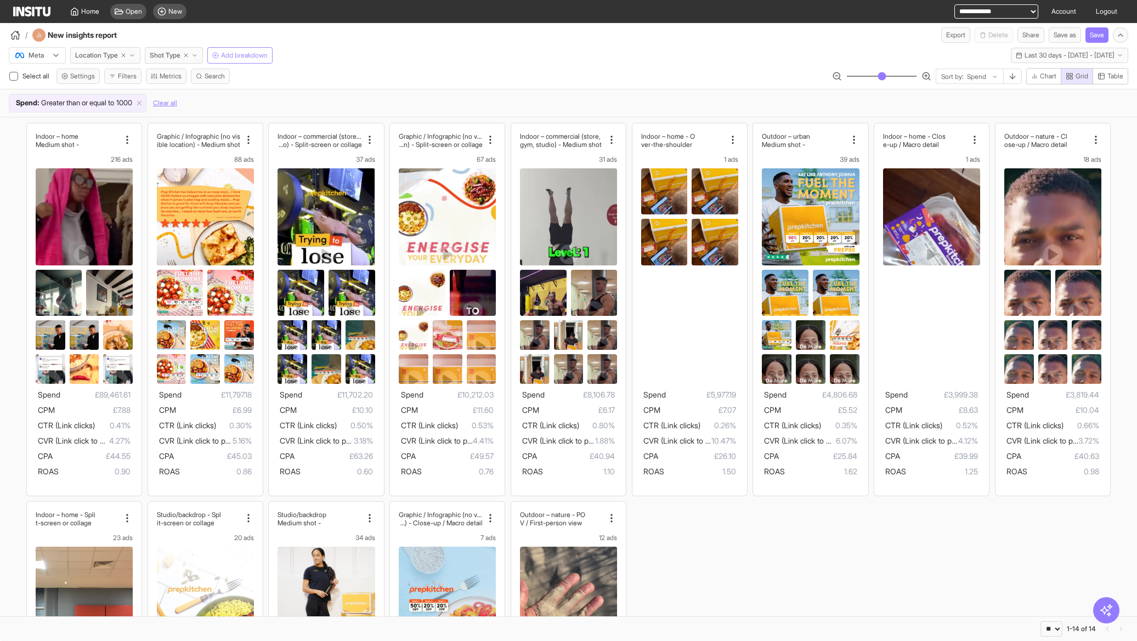
click at [240, 61] on button "Add breakdown" at bounding box center [239, 55] width 65 height 16
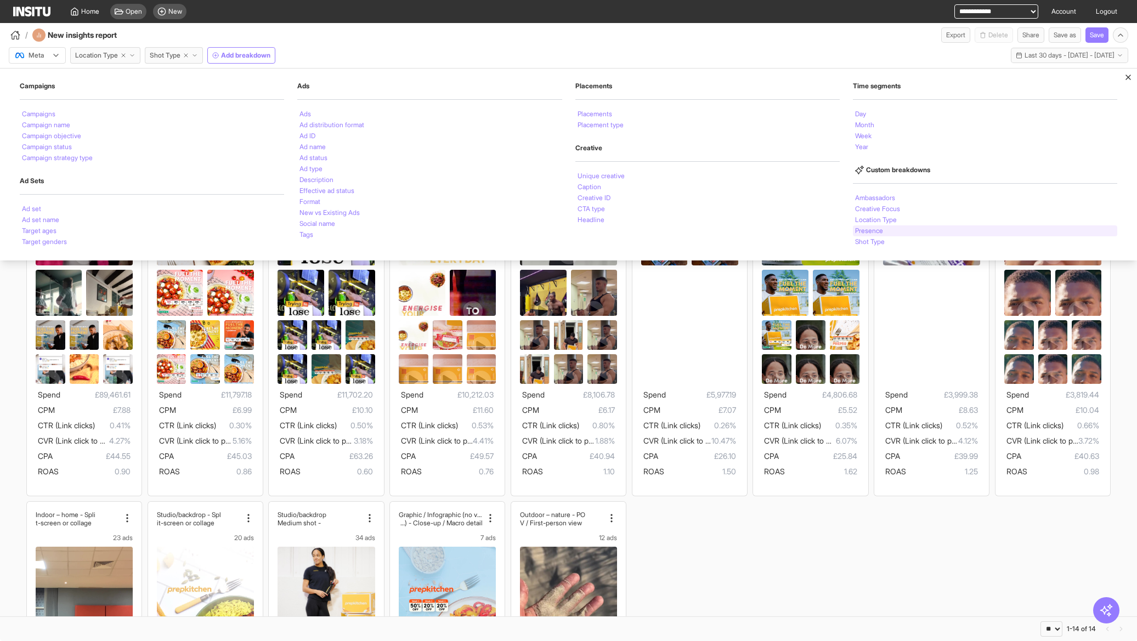
click at [907, 228] on div "Presence" at bounding box center [985, 230] width 264 height 11
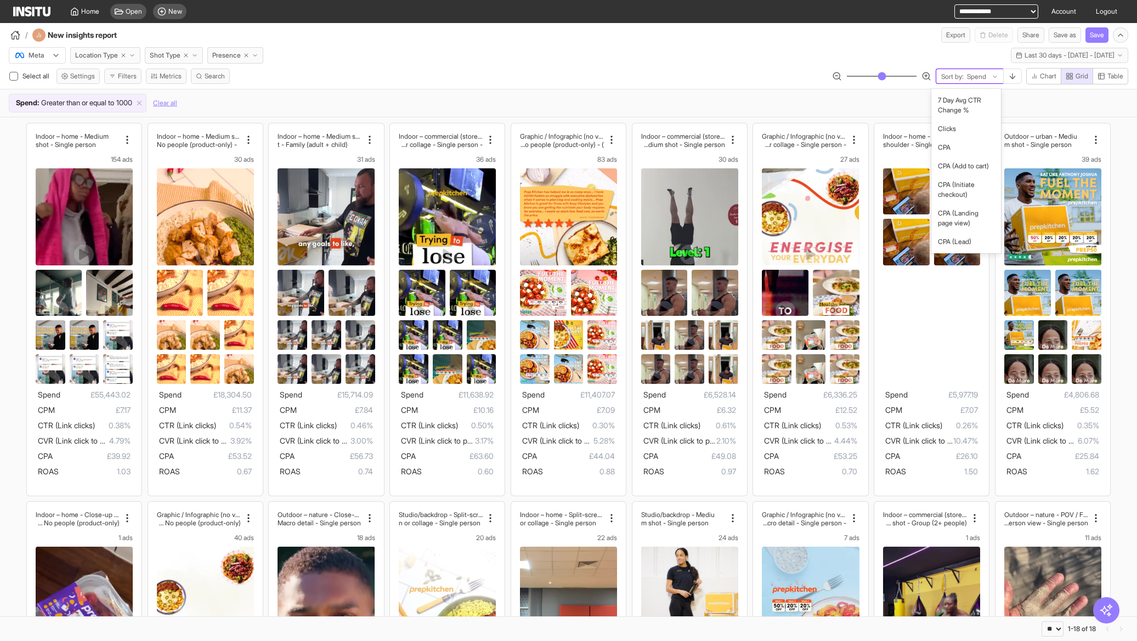
click at [1000, 70] on div "Sort by: Spend" at bounding box center [969, 76] width 67 height 15
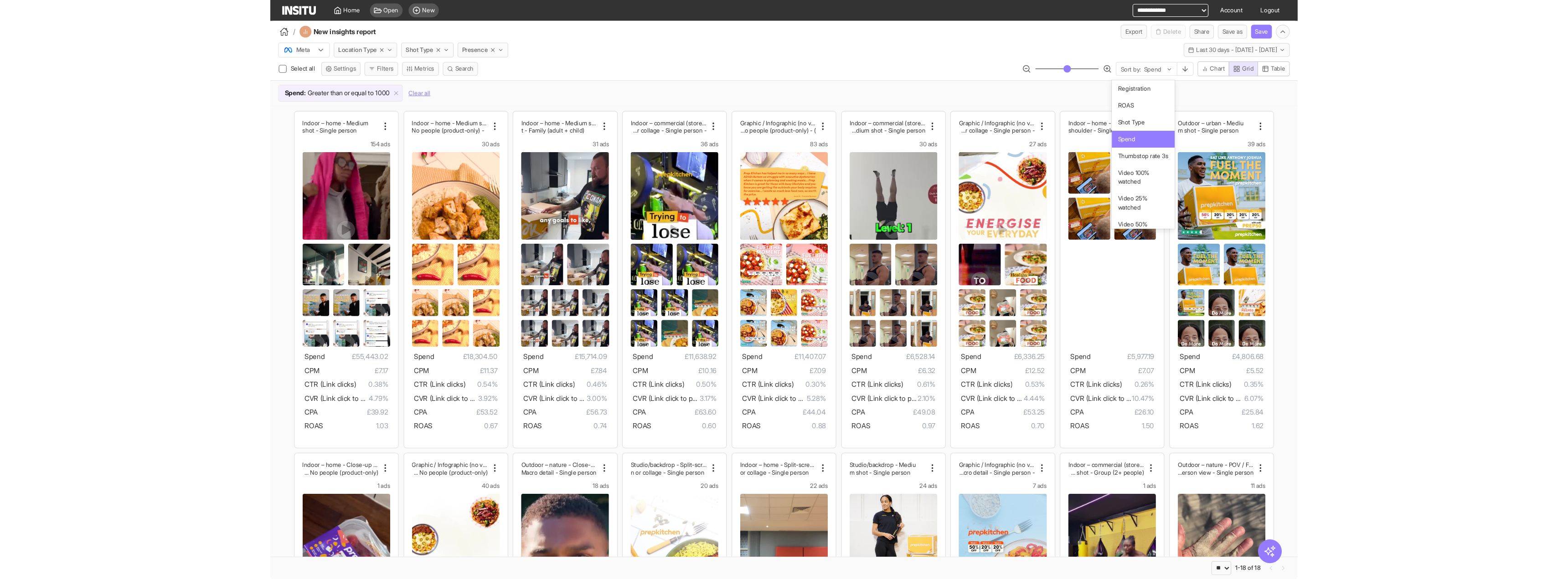
scroll to position [638, 0]
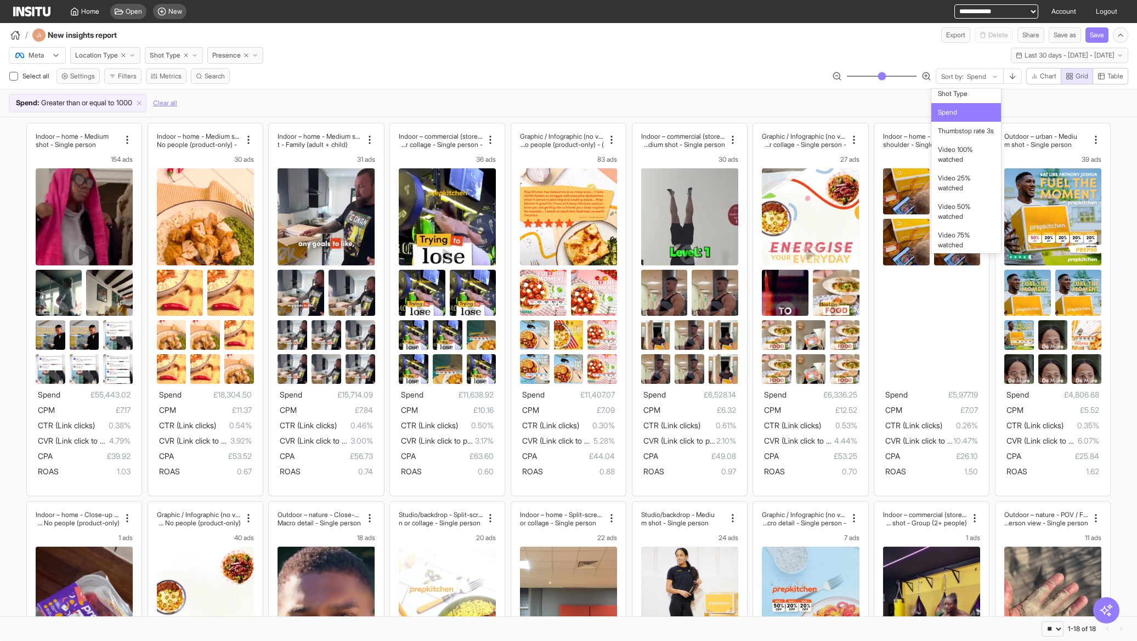
click at [974, 80] on span "ROAS" at bounding box center [966, 75] width 56 height 10
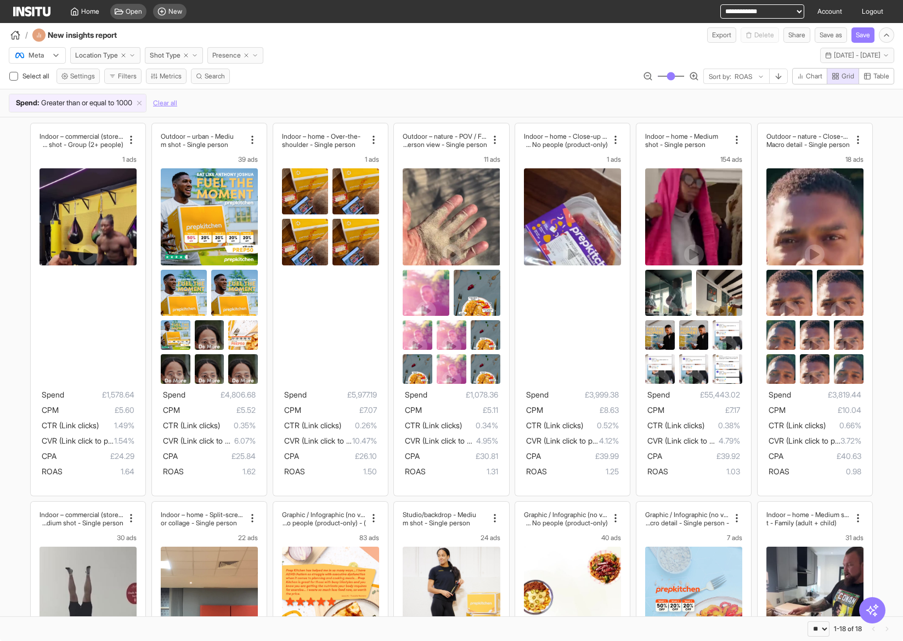
click at [250, 54] on icon "button" at bounding box center [246, 55] width 7 height 7
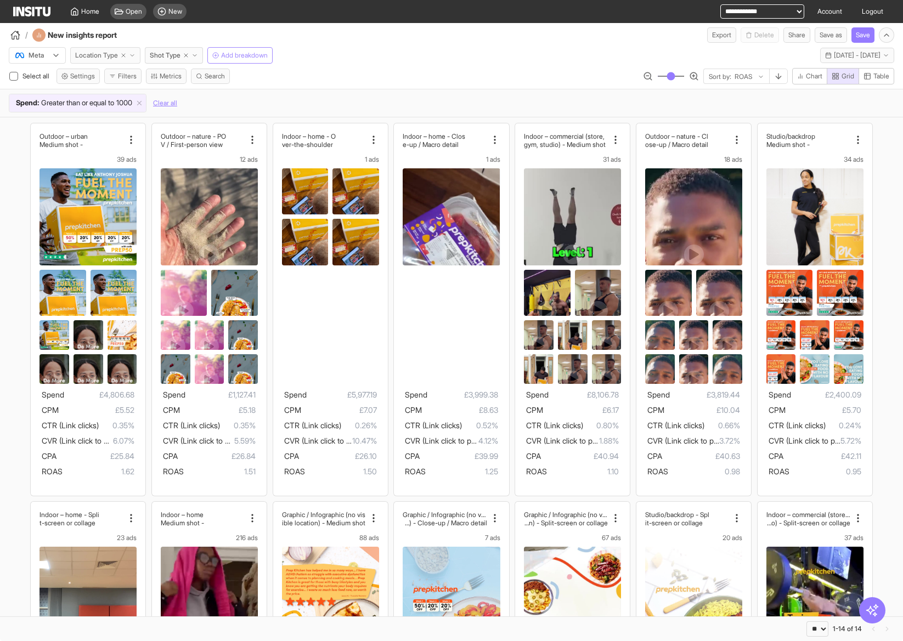
click at [105, 56] on span "Location Type" at bounding box center [96, 55] width 43 height 9
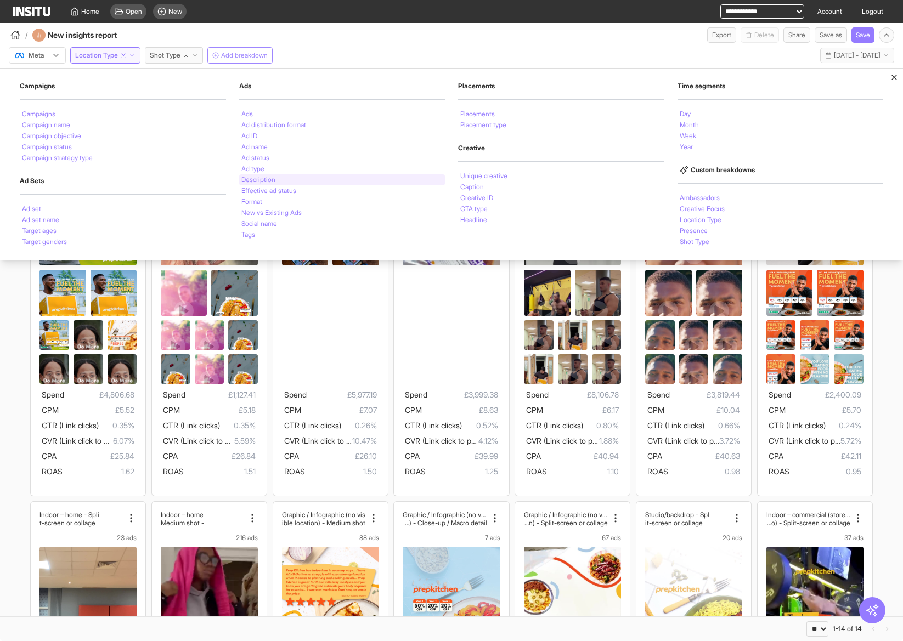
click at [260, 177] on li "Description" at bounding box center [258, 180] width 34 height 7
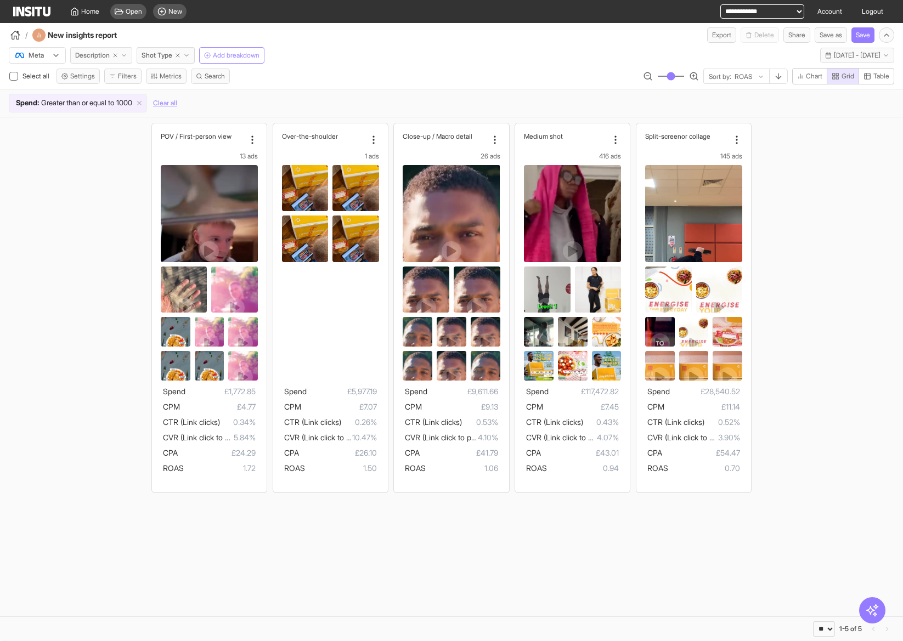
click at [97, 54] on span "Description" at bounding box center [92, 55] width 35 height 9
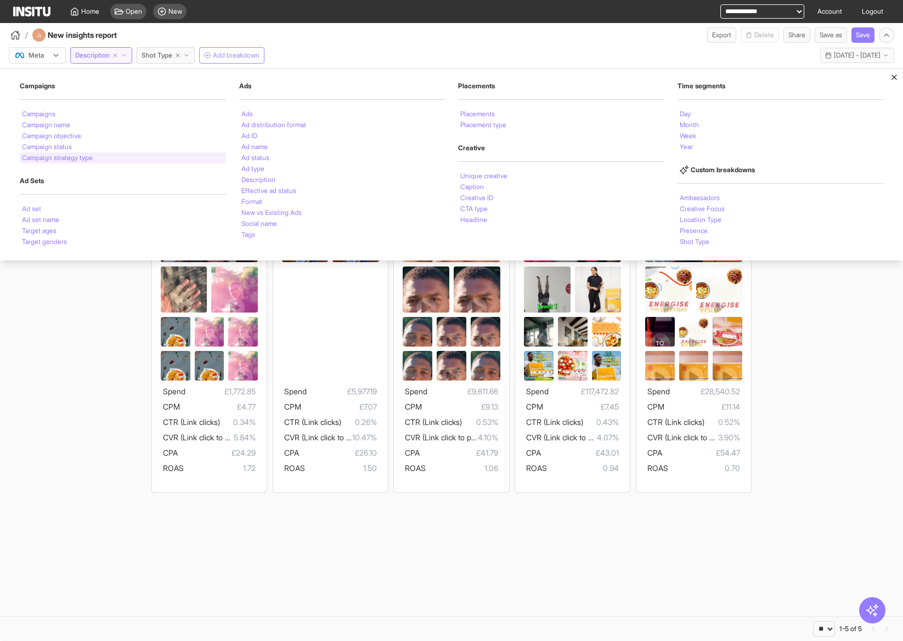
click at [127, 153] on div "Campaign strategy type" at bounding box center [123, 157] width 206 height 11
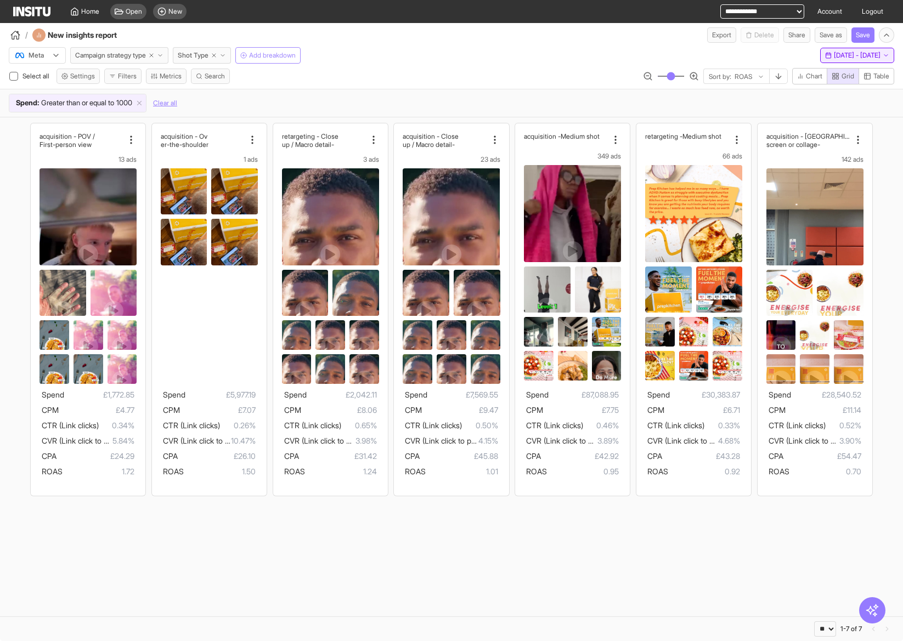
click at [834, 57] on span "[DATE] - [DATE]" at bounding box center [857, 55] width 47 height 9
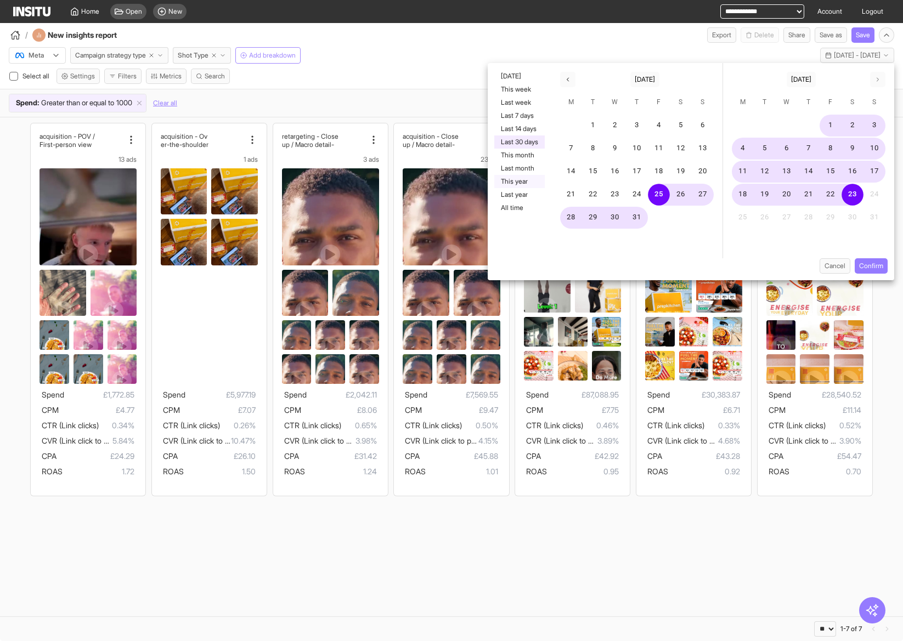
click at [522, 184] on button "This year" at bounding box center [519, 181] width 50 height 13
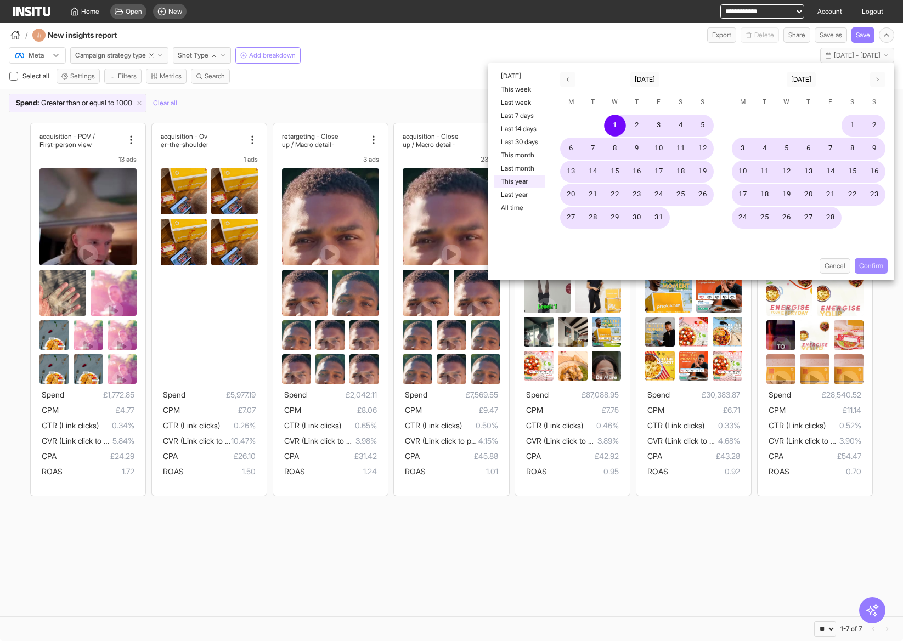
click at [868, 264] on button "Confirm" at bounding box center [870, 265] width 33 height 15
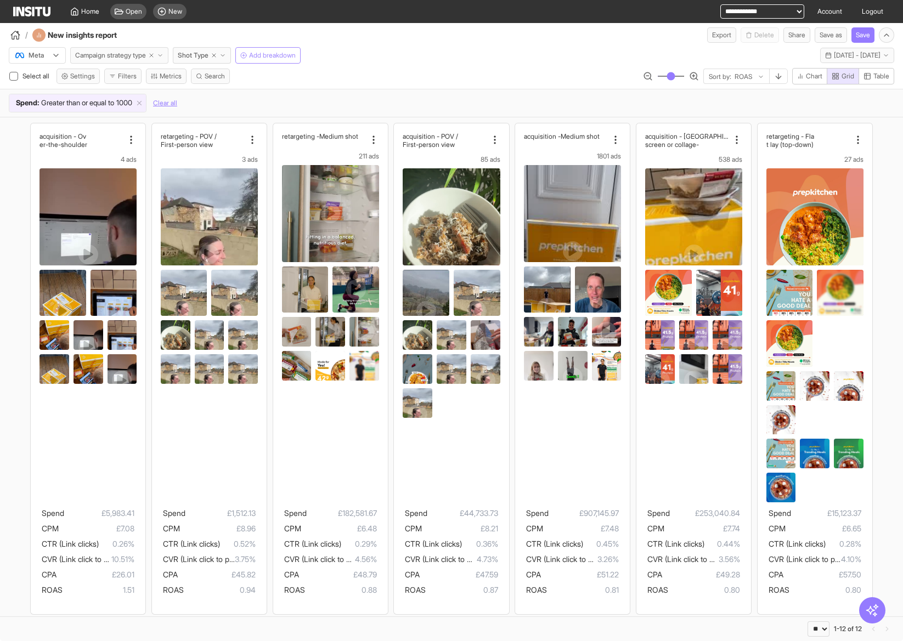
click at [101, 56] on span "Campaign strategy type" at bounding box center [110, 55] width 71 height 9
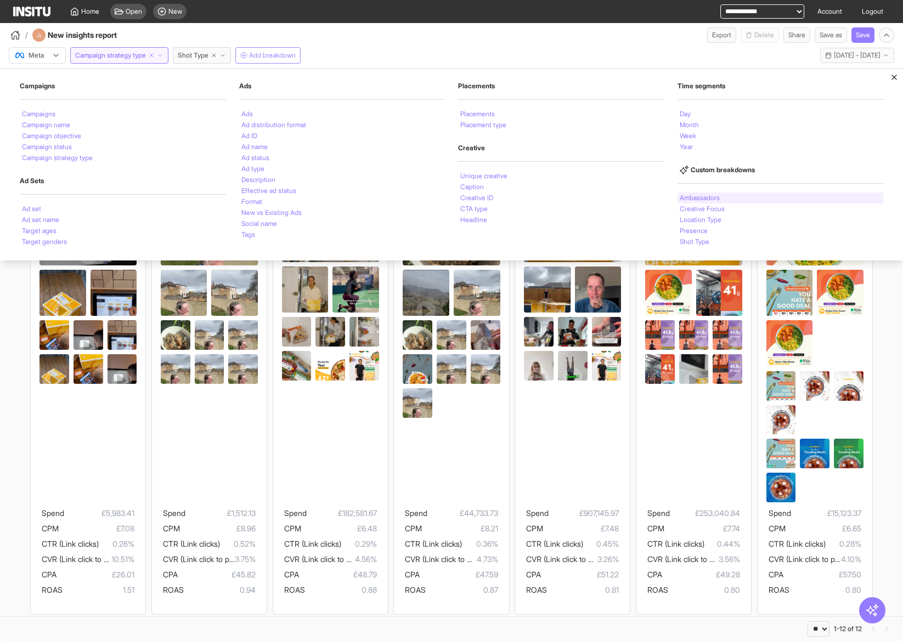
click at [733, 199] on div "Ambassadors" at bounding box center [780, 197] width 206 height 11
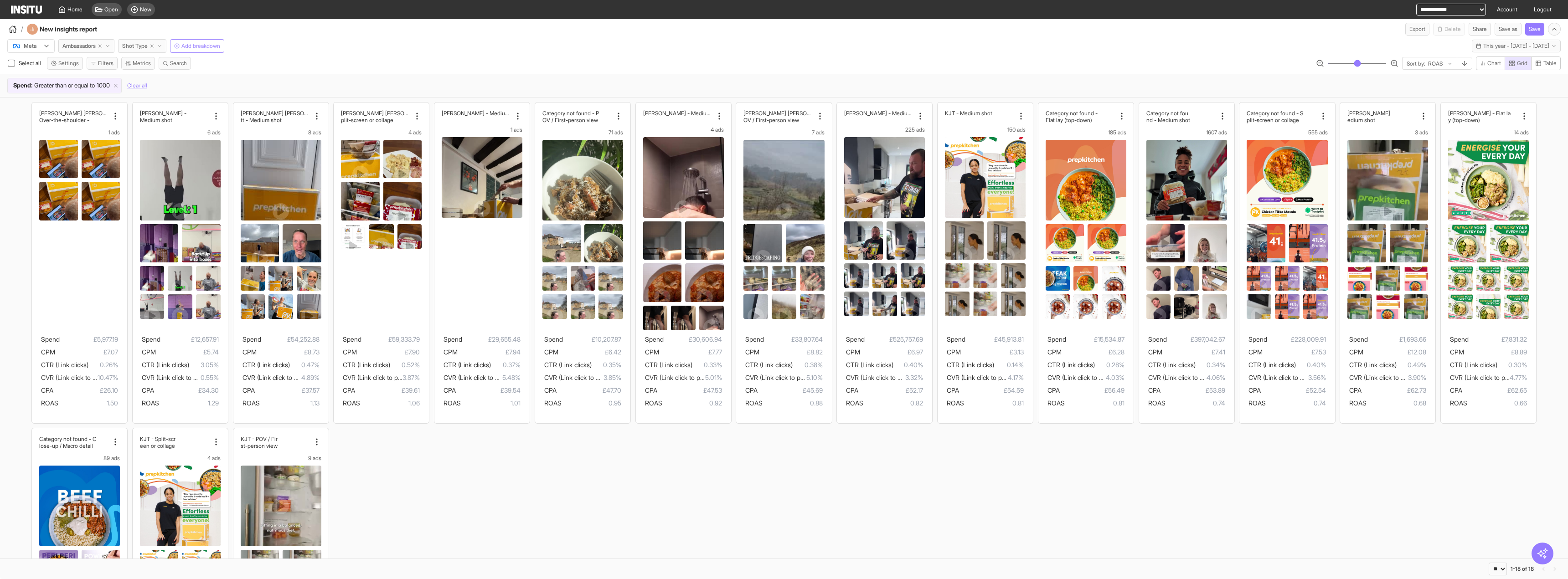
click at [144, 44] on span "Shot Type" at bounding box center [135, 46] width 26 height 7
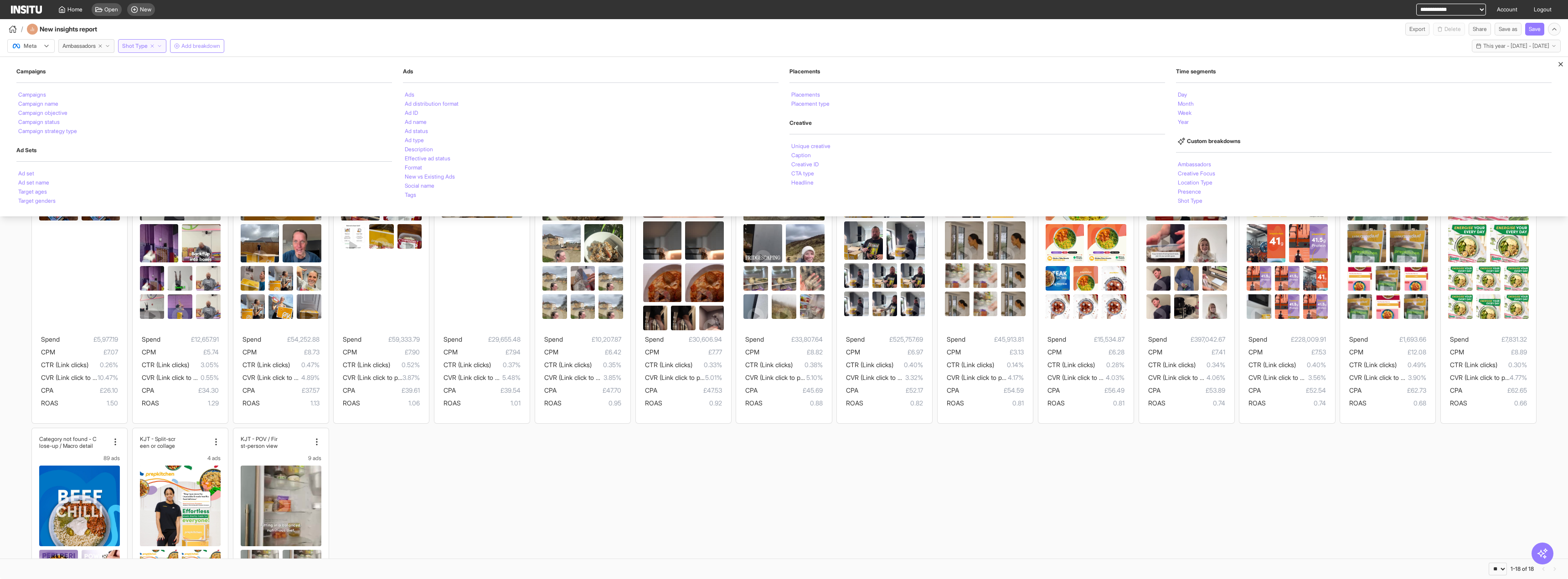
click at [144, 44] on span "Shot Type" at bounding box center [135, 46] width 26 height 7
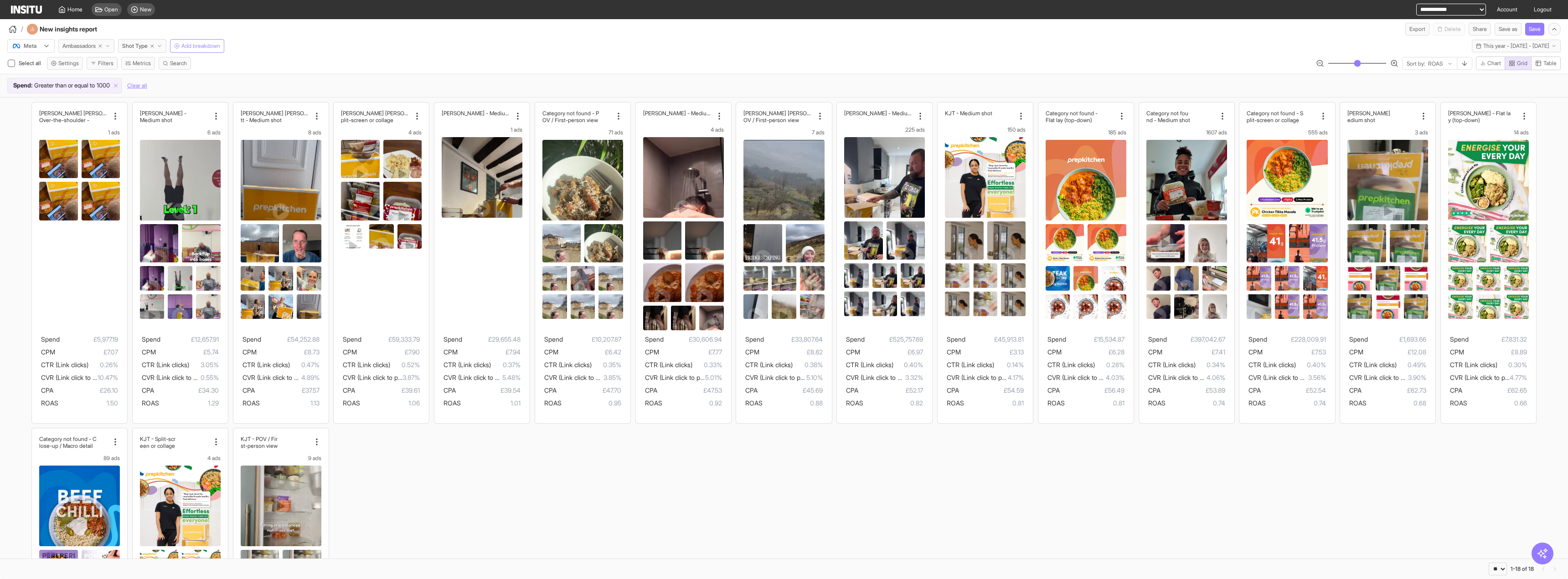
click at [94, 41] on button "Ambassadors" at bounding box center [86, 46] width 56 height 13
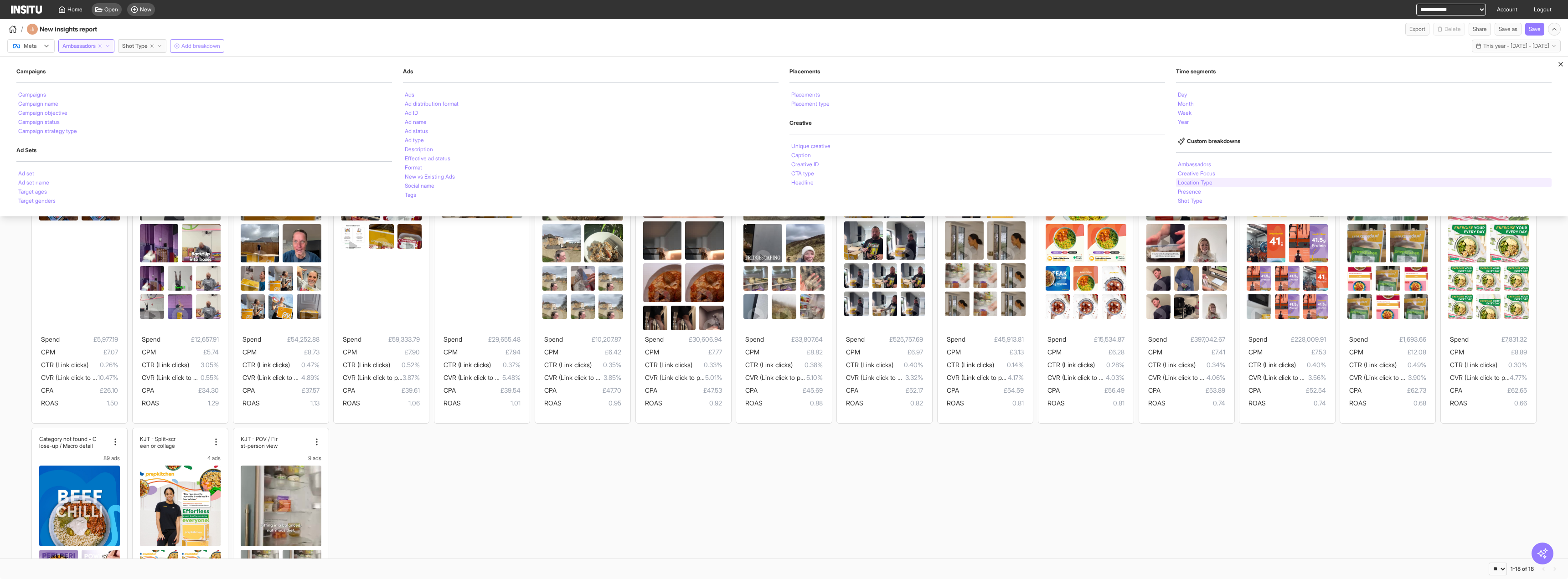
click at [1198, 184] on li "Location Type" at bounding box center [1196, 183] width 35 height 6
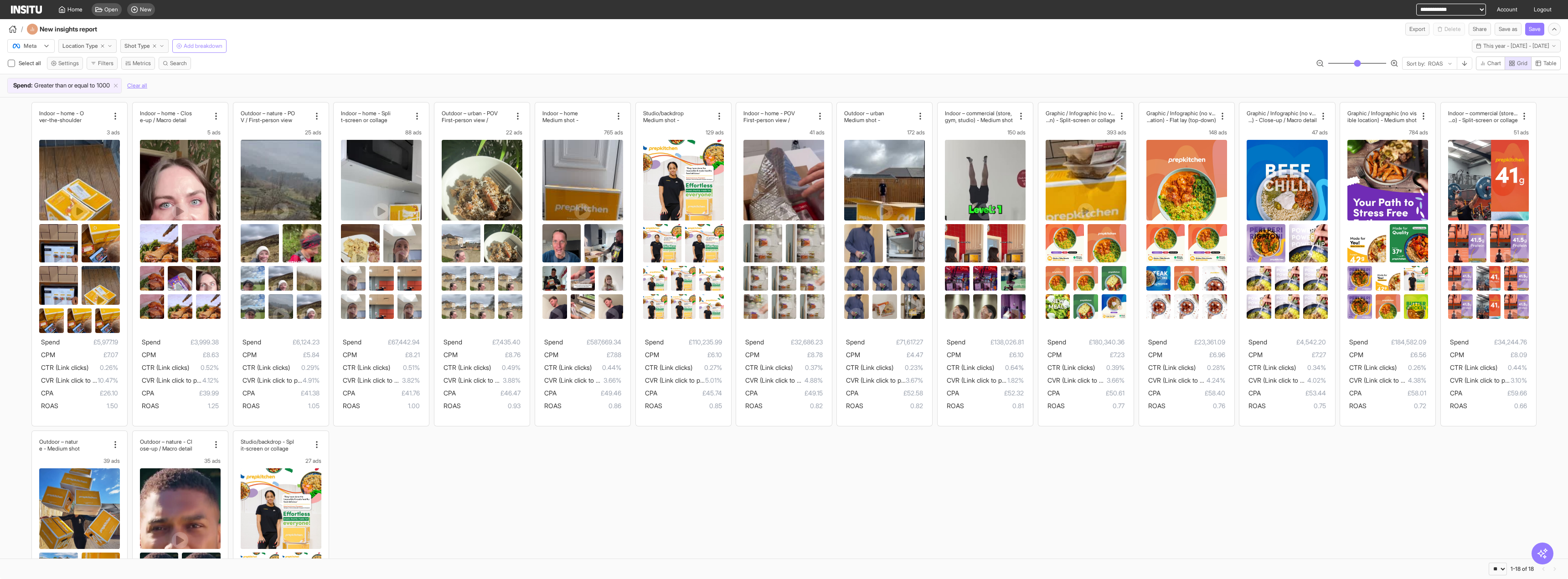
click at [216, 50] on button "Add breakdown" at bounding box center [199, 46] width 54 height 13
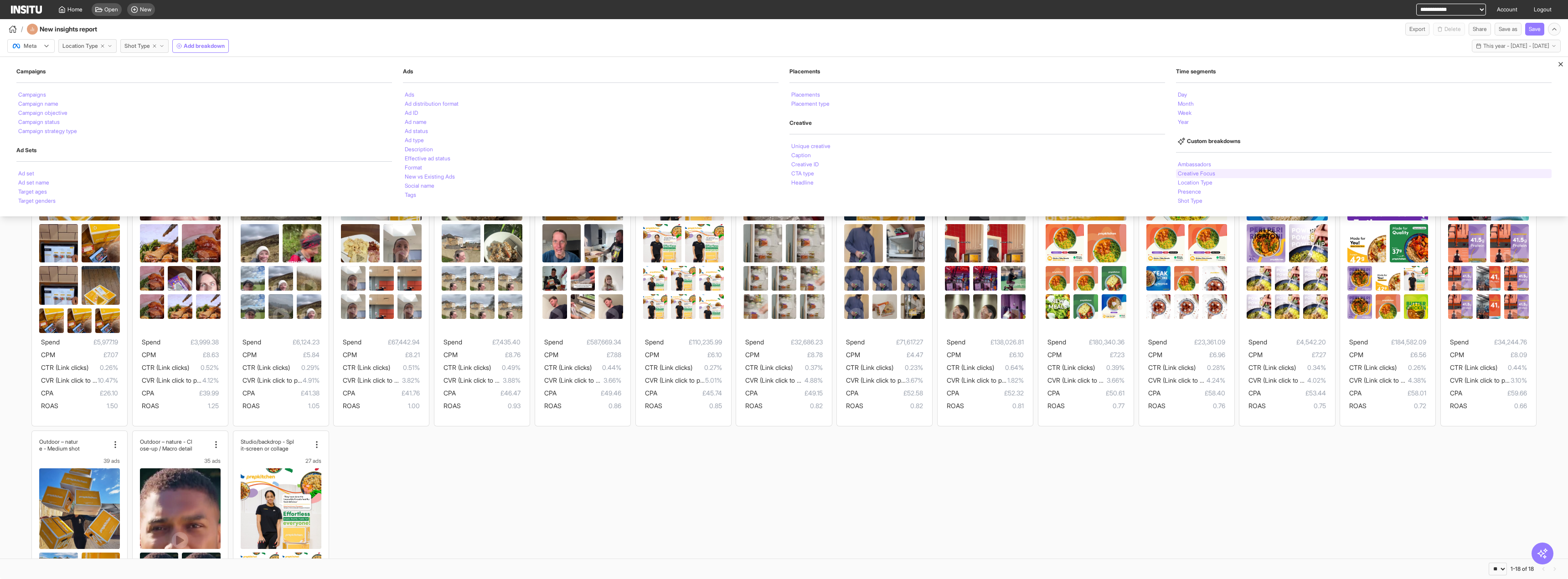
click at [1222, 173] on div "Creative Focus" at bounding box center [1364, 173] width 376 height 9
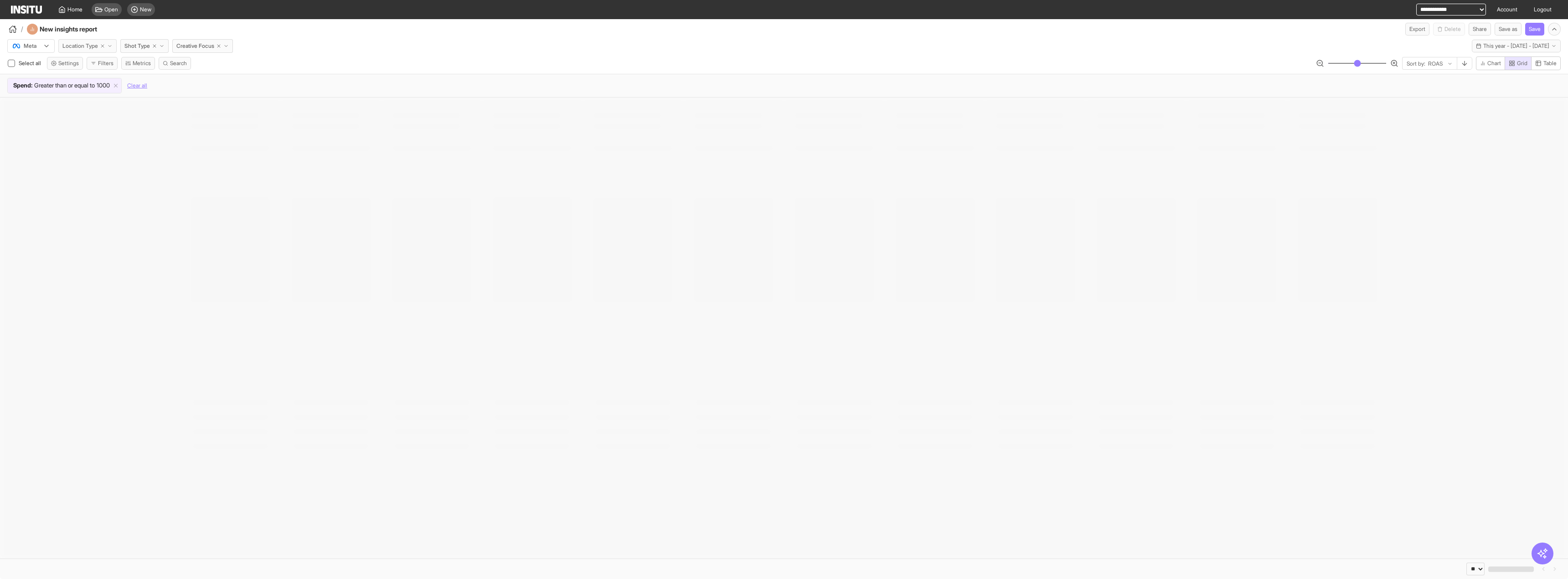
click at [91, 45] on span "Location Type" at bounding box center [80, 46] width 36 height 7
click at [1250, 177] on div "Creative Focus" at bounding box center [1364, 173] width 376 height 9
click at [195, 47] on span "Creative Focus" at bounding box center [198, 46] width 38 height 7
click at [1204, 186] on div "Location Type" at bounding box center [1364, 182] width 376 height 9
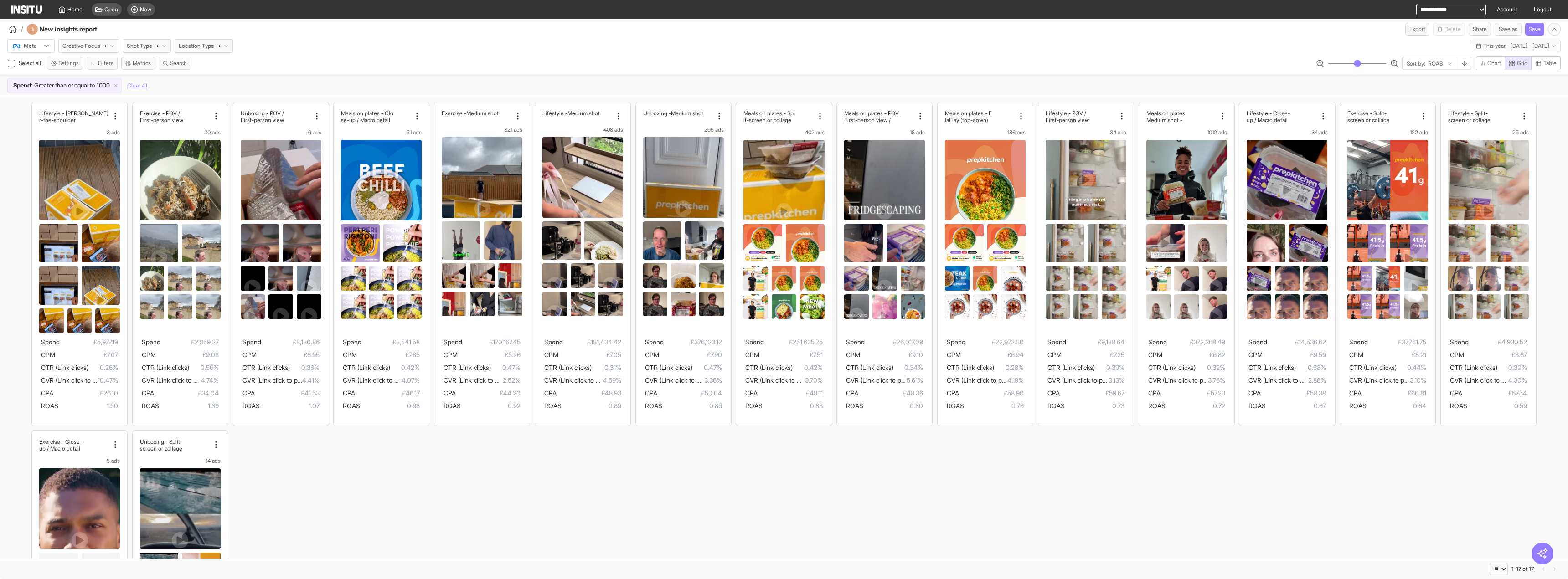
click at [407, 34] on div "/ New insights report Export Delete Share Save as Save" at bounding box center [784, 27] width 1568 height 17
click at [222, 45] on icon "button" at bounding box center [219, 46] width 6 height 6
click at [223, 45] on span "Add breakdown" at bounding box center [205, 46] width 39 height 7
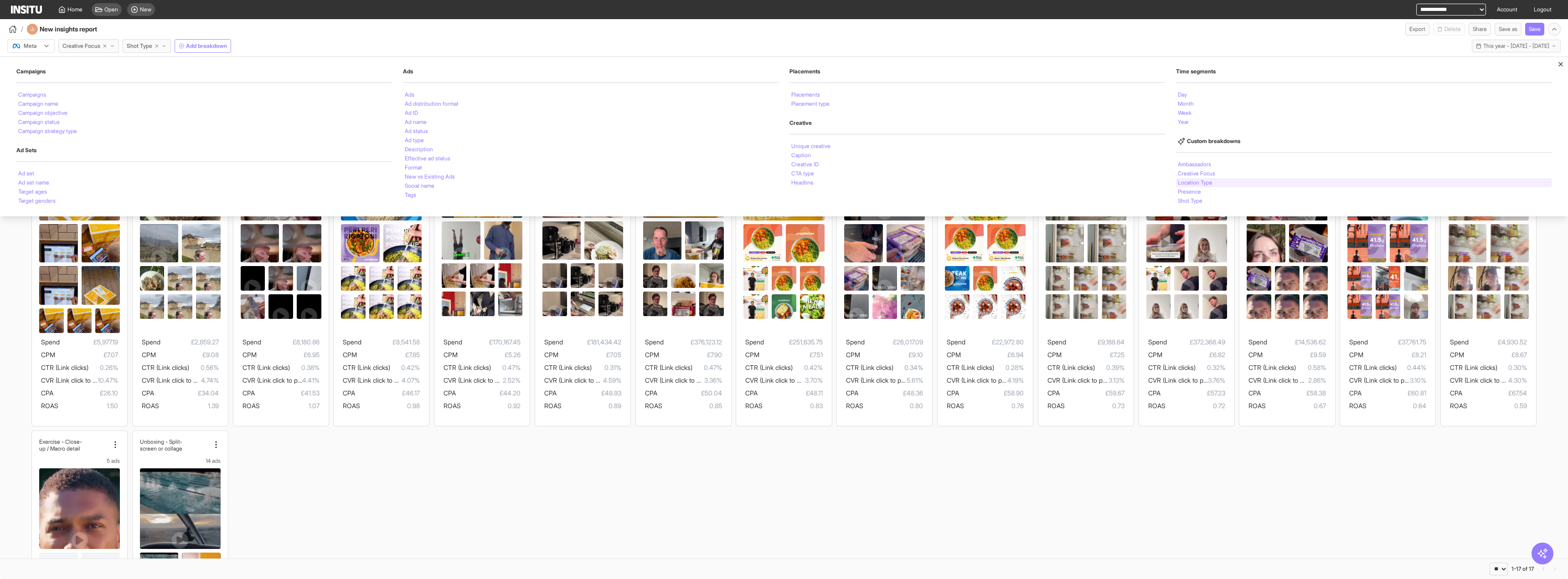
click at [1200, 180] on li "Location Type" at bounding box center [1196, 183] width 35 height 6
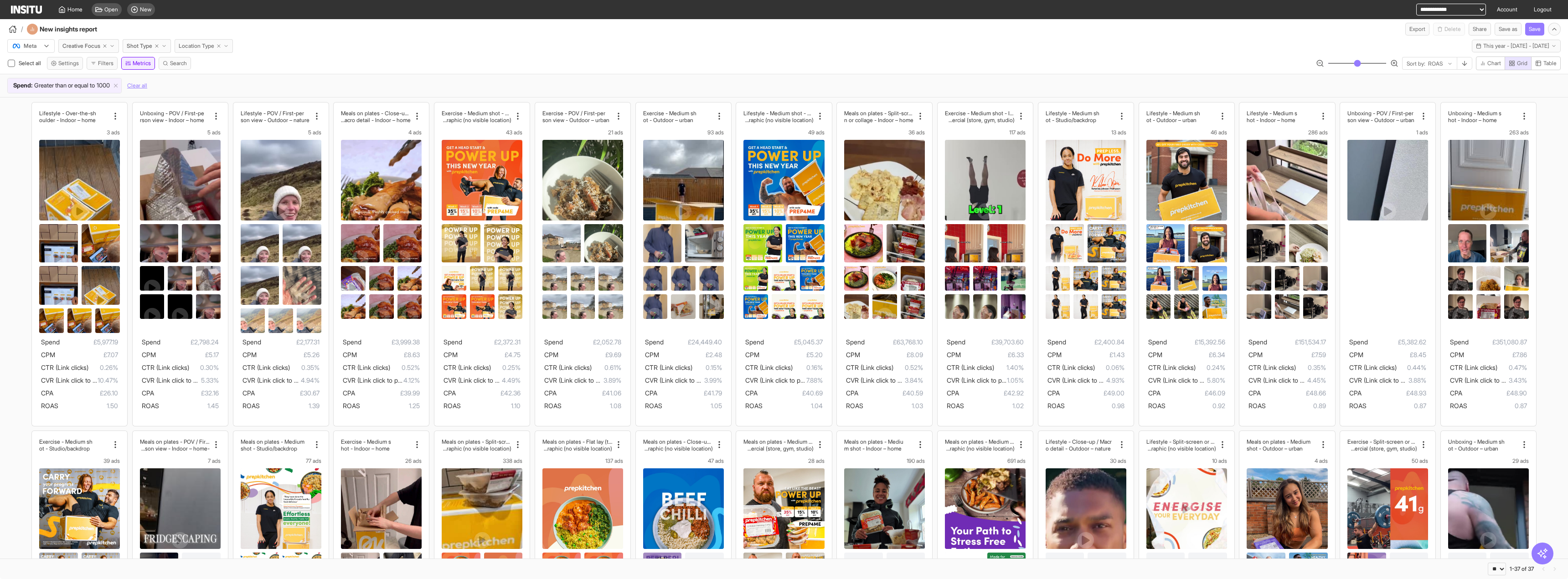
click at [131, 58] on button "Metrics" at bounding box center [138, 63] width 34 height 12
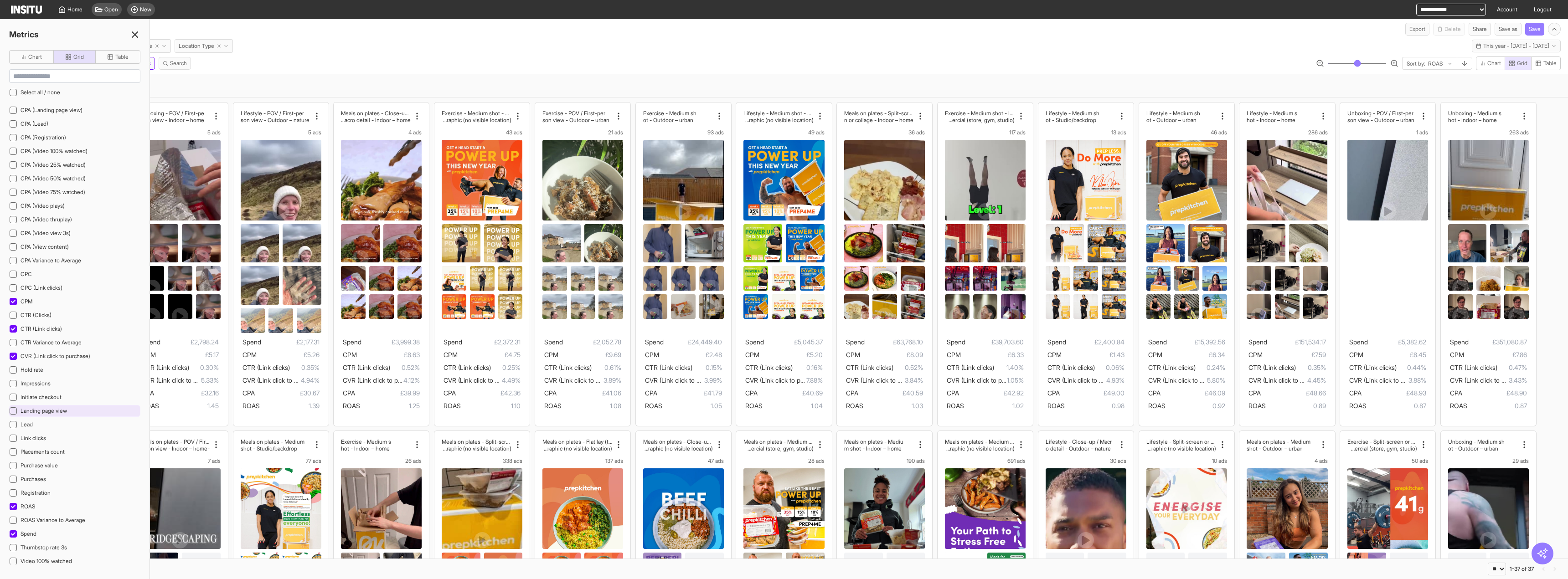
scroll to position [137, 0]
click at [61, 412] on div "Purchase value" at bounding box center [75, 409] width 131 height 12
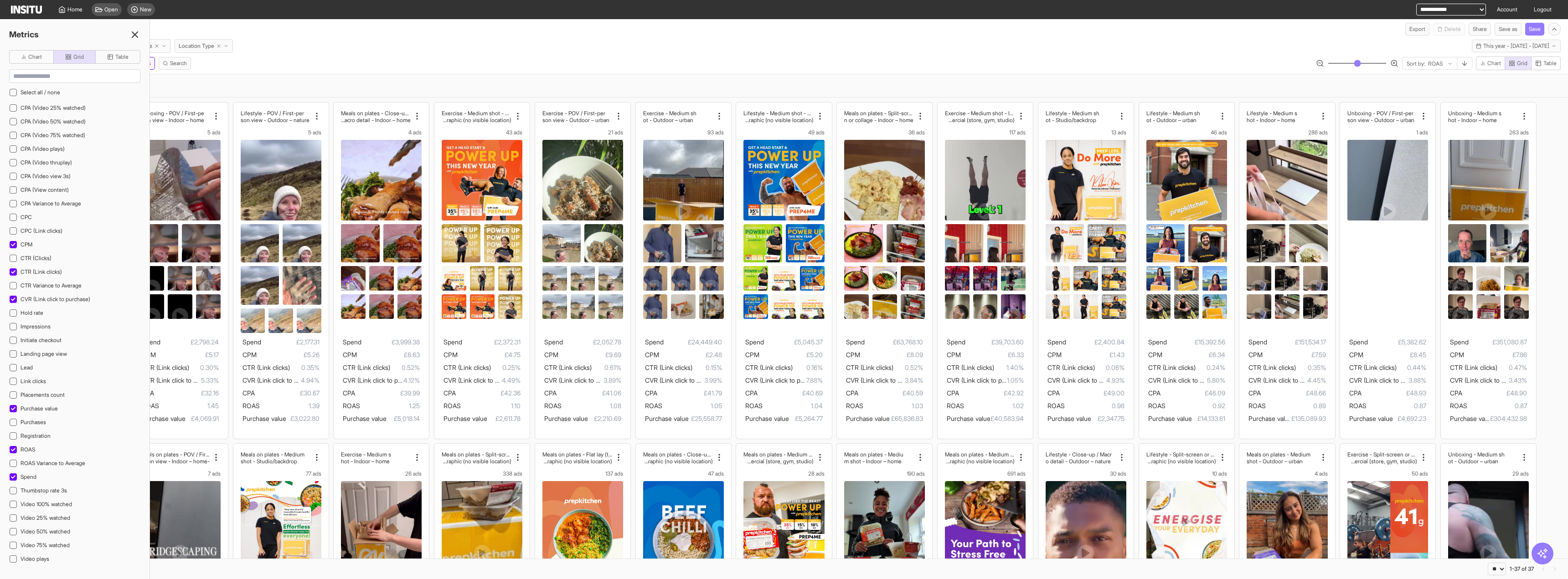
click at [139, 38] on icon at bounding box center [135, 34] width 11 height 11
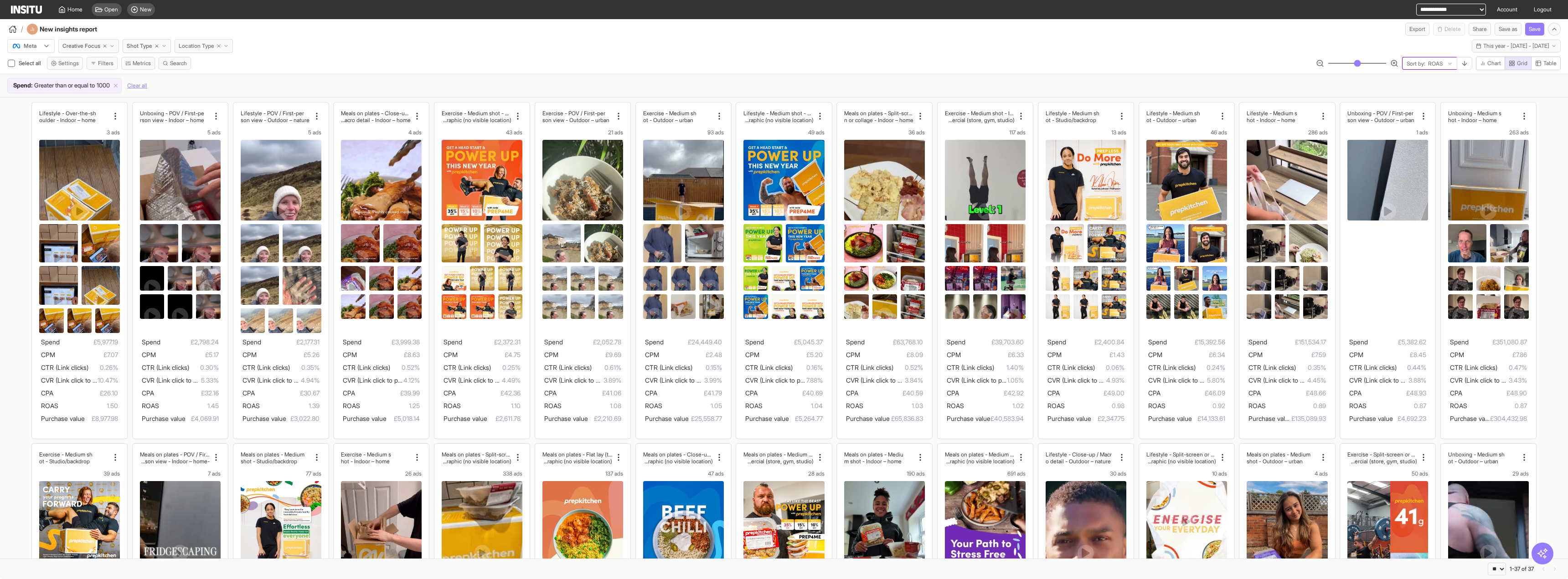
click at [1442, 61] on div at bounding box center [1436, 63] width 17 height 9
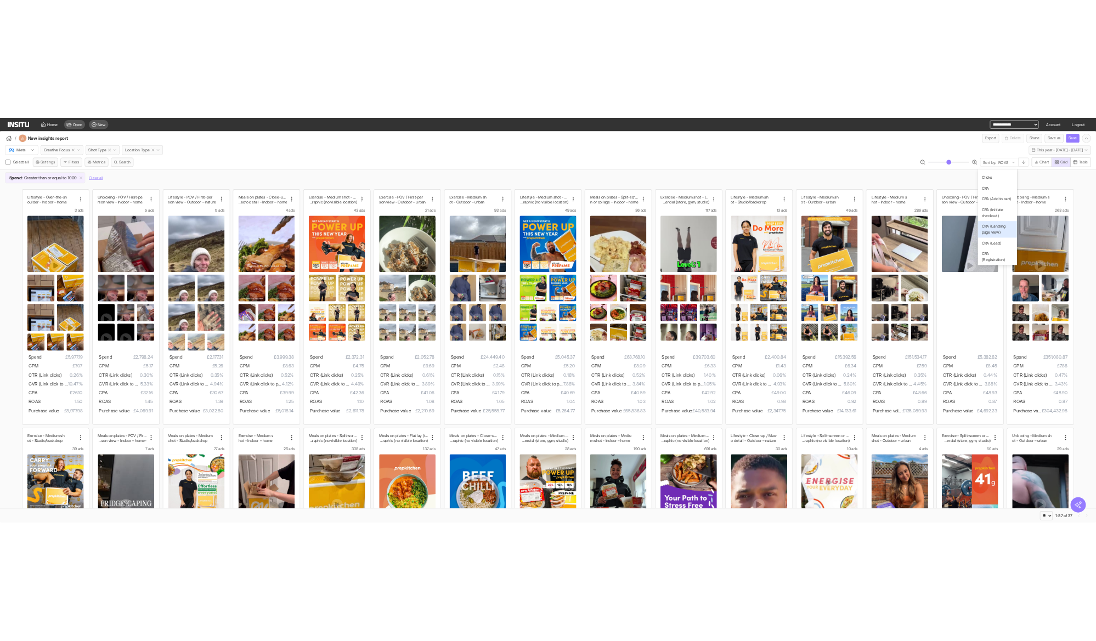
scroll to position [20, 0]
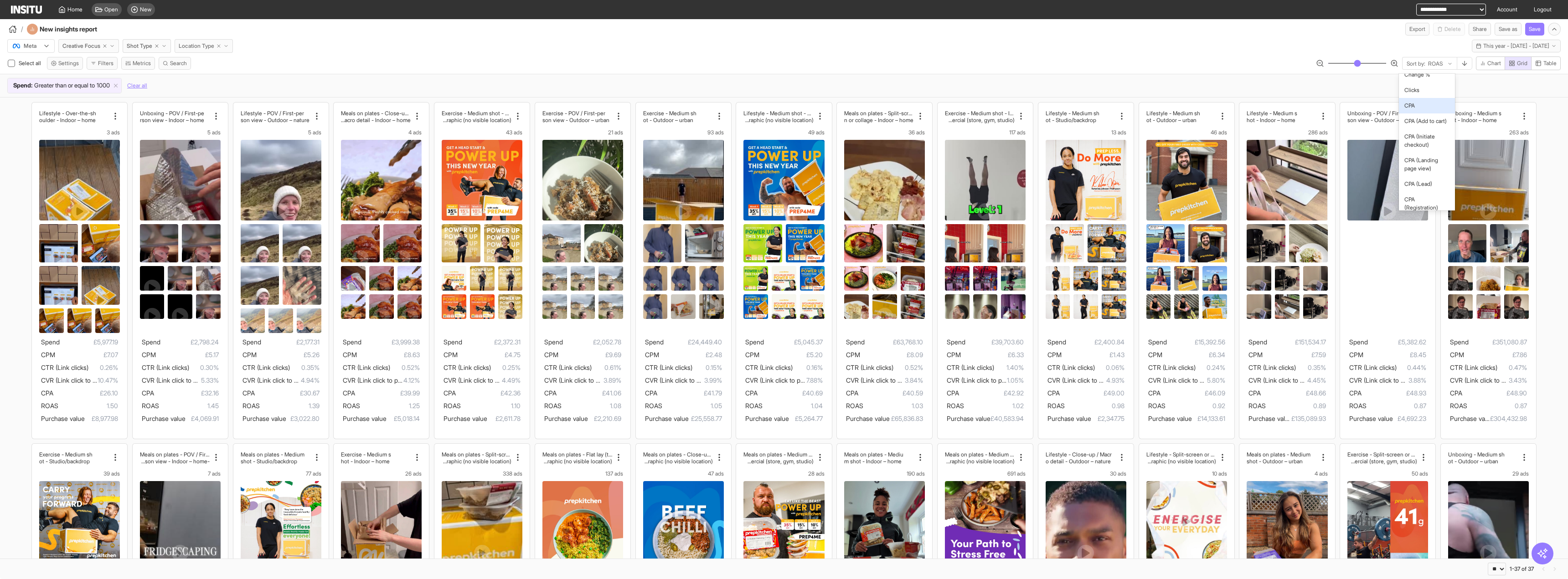
click at [1421, 110] on span "CPA" at bounding box center [1427, 105] width 45 height 8
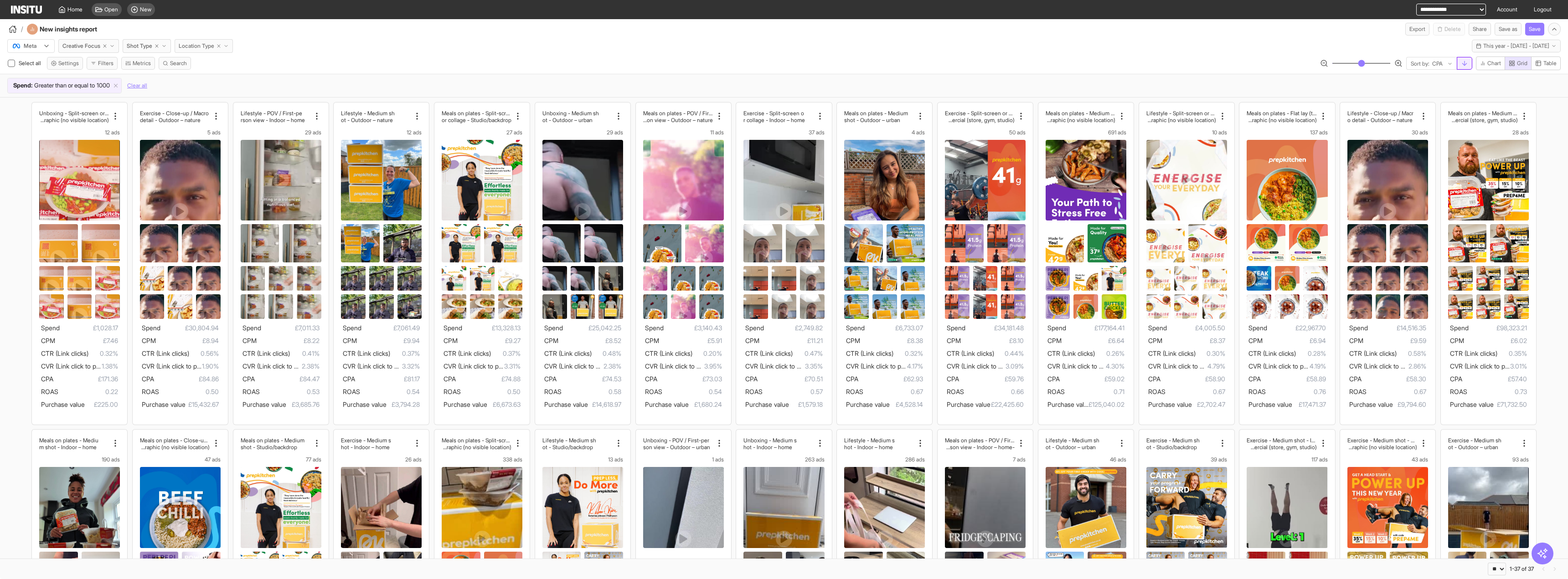
click at [1462, 64] on icon "button" at bounding box center [1465, 63] width 7 height 7
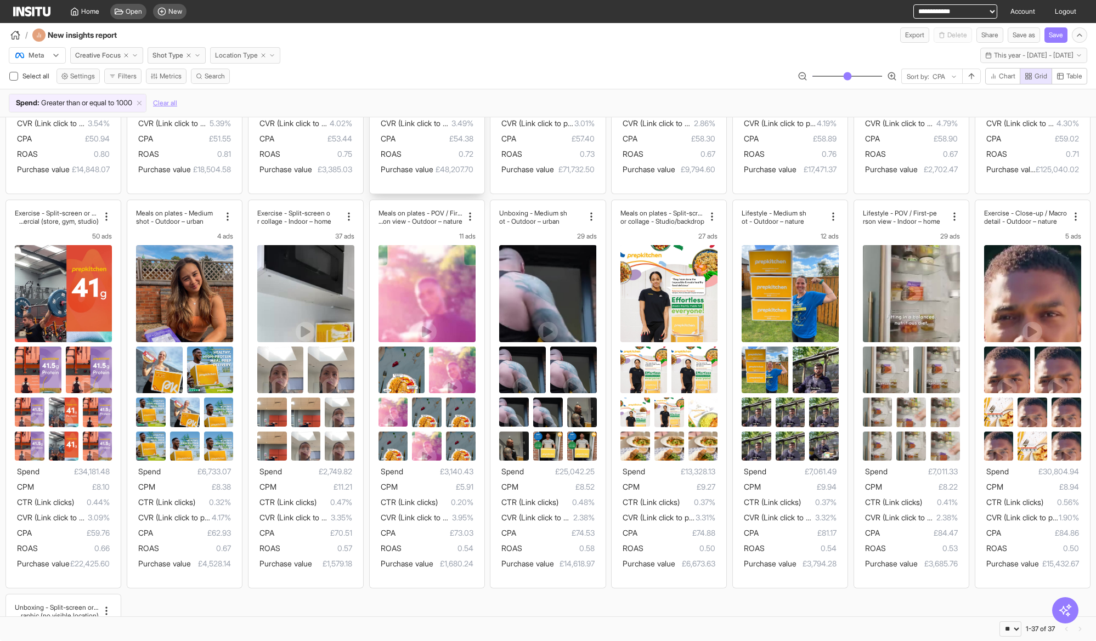
scroll to position [946, 0]
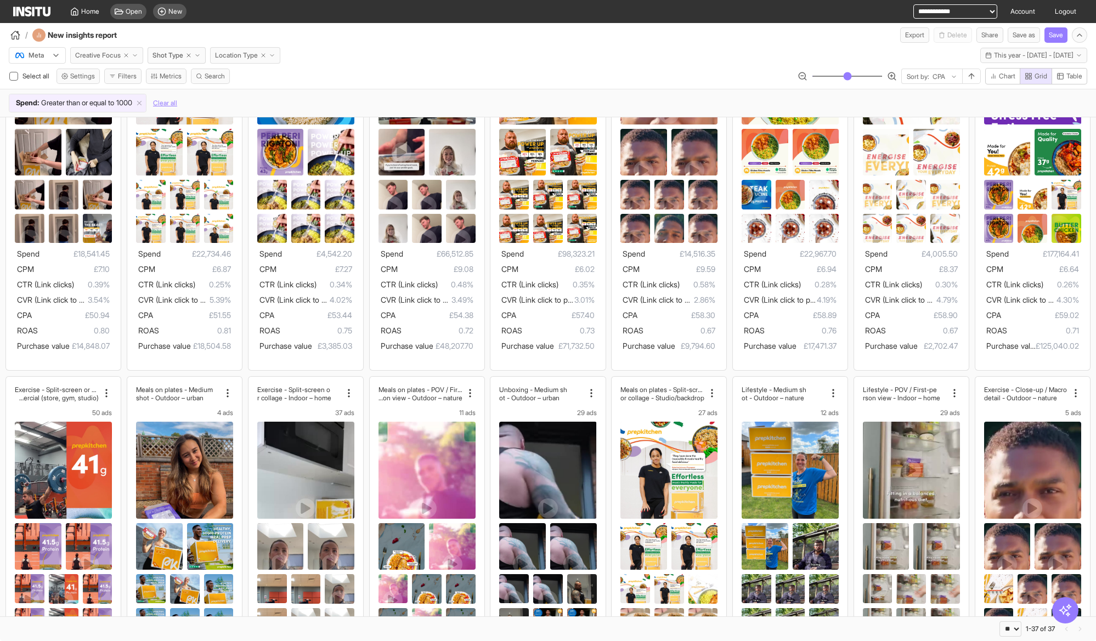
click at [126, 54] on icon "button" at bounding box center [126, 55] width 7 height 7
select select "**"
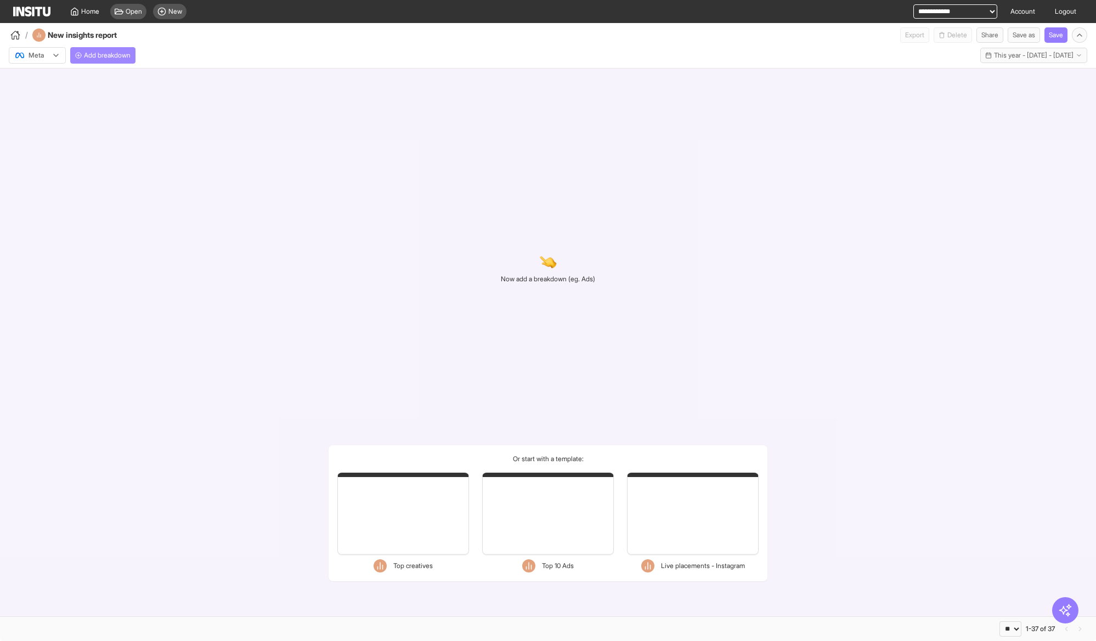
click at [127, 55] on span "Add breakdown" at bounding box center [107, 55] width 47 height 9
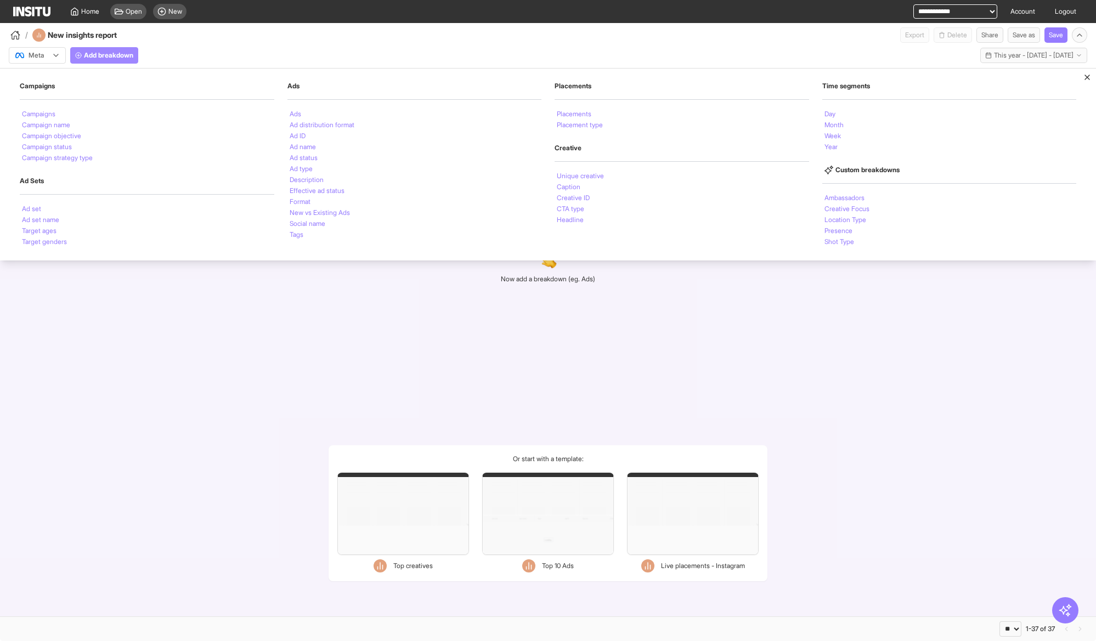
click at [127, 55] on span "Add breakdown" at bounding box center [108, 55] width 49 height 9
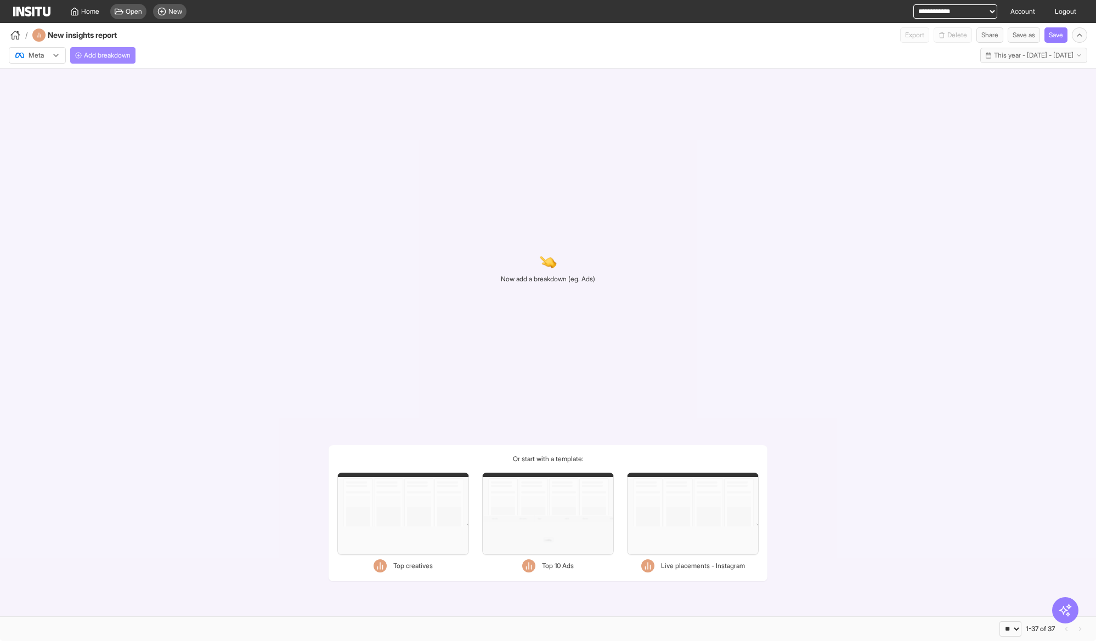
click at [127, 55] on span "Add breakdown" at bounding box center [107, 55] width 47 height 9
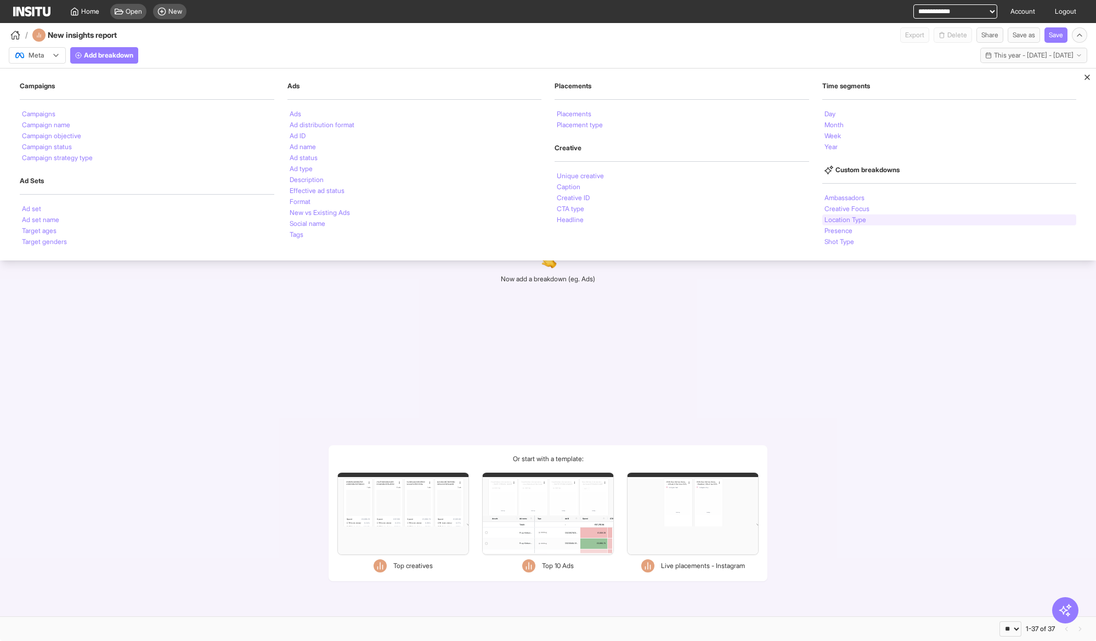
click at [841, 217] on li "Location Type" at bounding box center [845, 220] width 42 height 7
